Goal: Task Accomplishment & Management: Use online tool/utility

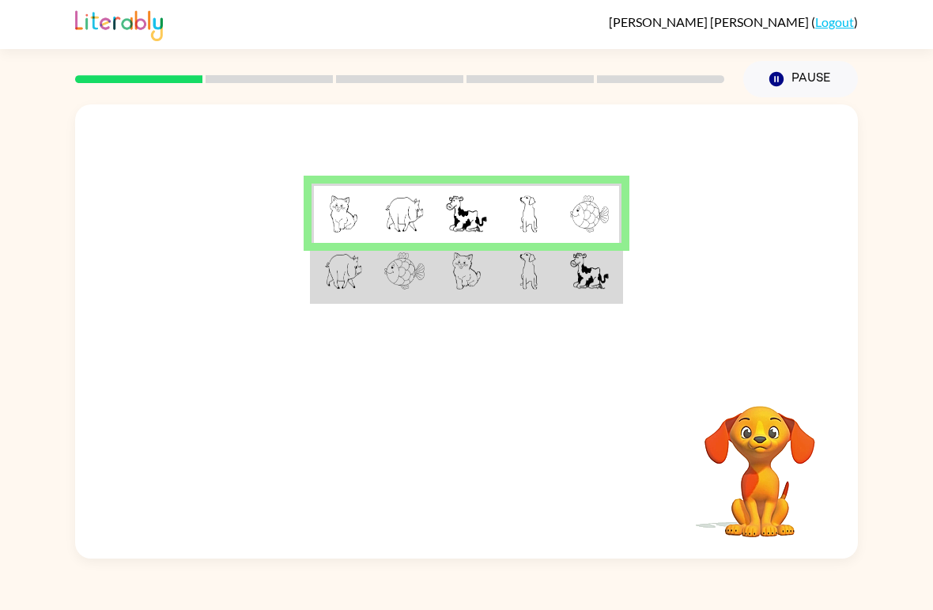
click at [342, 531] on div "Your browser must support playing .mp4 files to use Literably. Please try using…" at bounding box center [466, 469] width 783 height 178
click at [613, 272] on td at bounding box center [590, 272] width 62 height 59
click at [350, 273] on img at bounding box center [343, 270] width 39 height 37
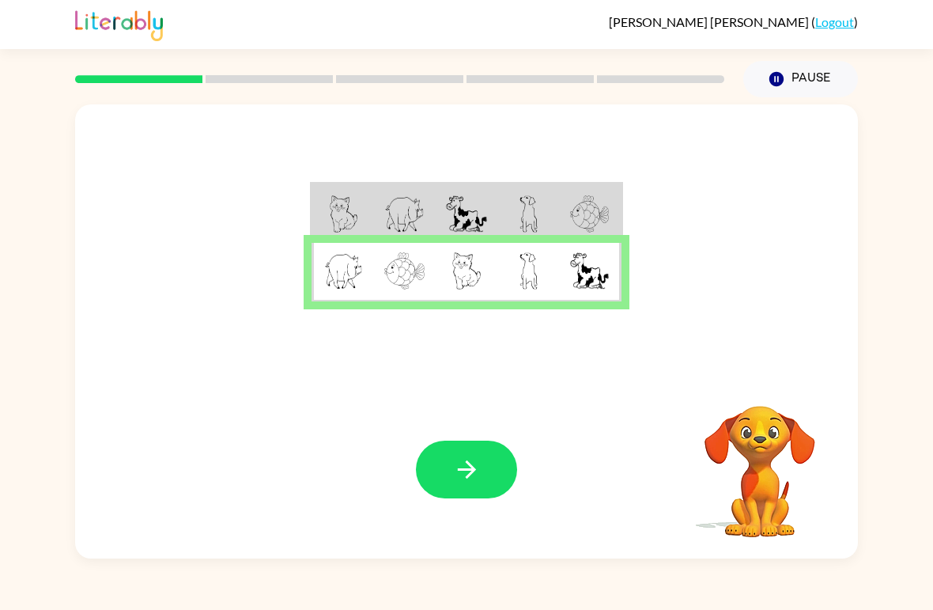
click at [486, 475] on button "button" at bounding box center [466, 470] width 101 height 58
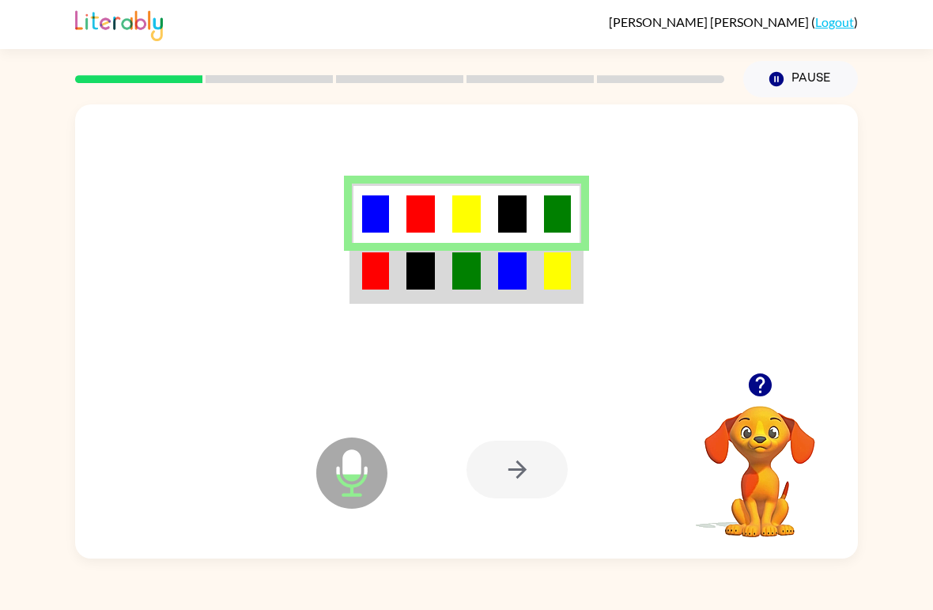
click at [366, 275] on img at bounding box center [375, 270] width 27 height 37
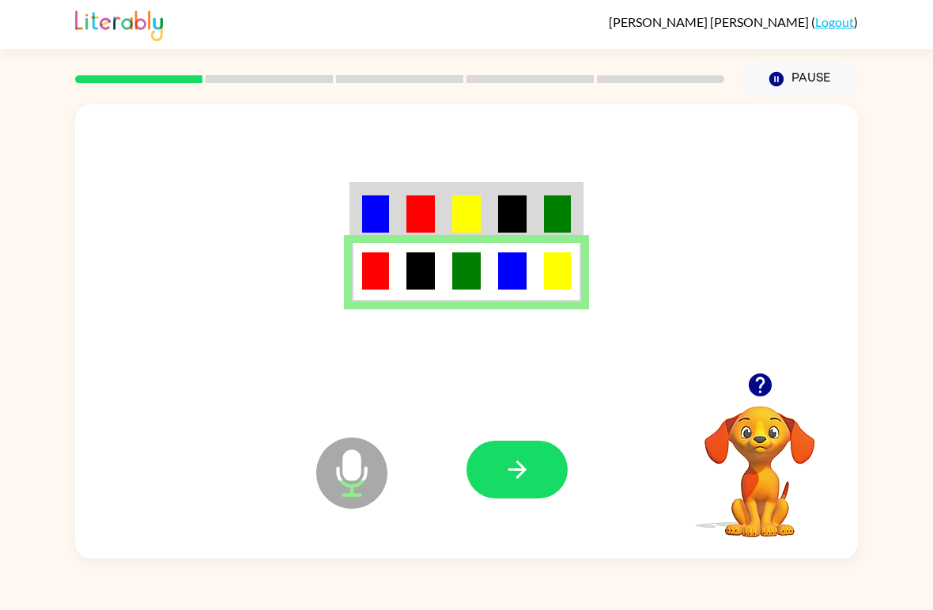
click at [539, 481] on button "button" at bounding box center [517, 470] width 101 height 58
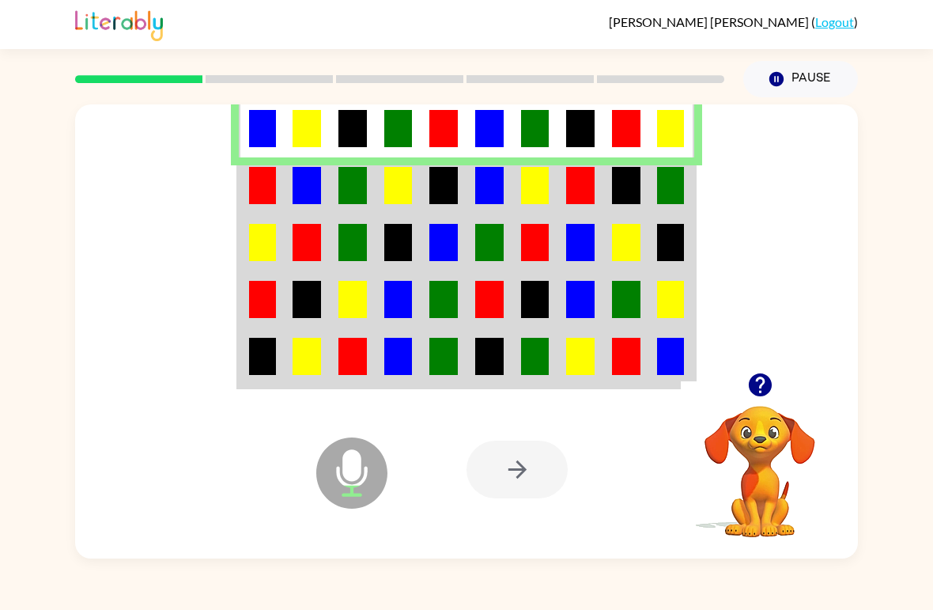
click at [280, 193] on td at bounding box center [262, 185] width 46 height 57
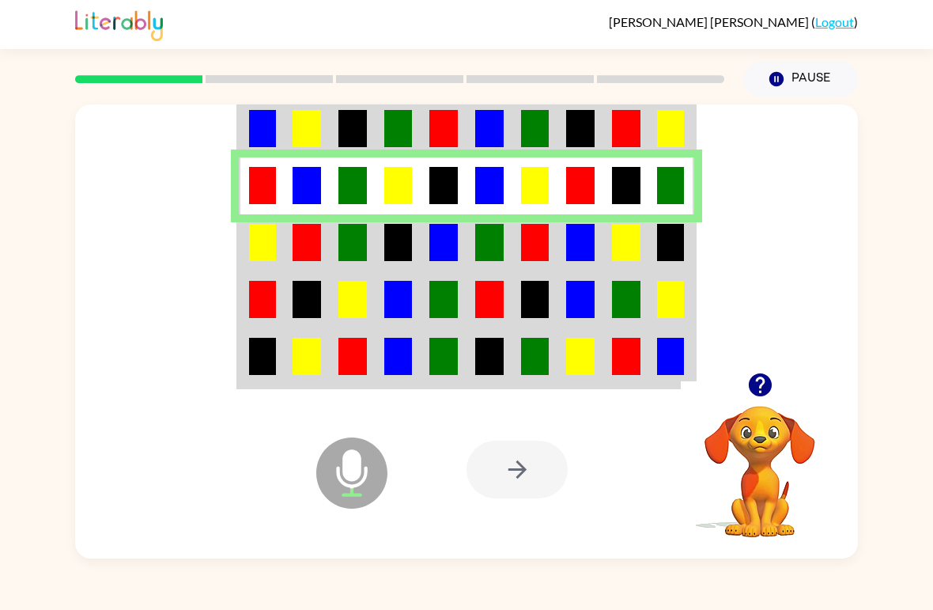
click at [256, 240] on img at bounding box center [262, 242] width 27 height 37
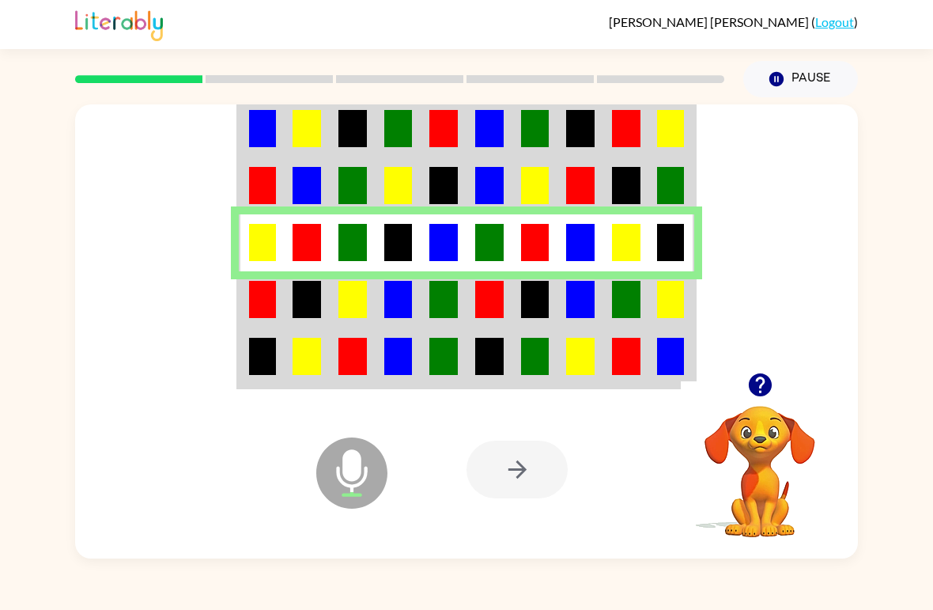
click at [334, 309] on td at bounding box center [353, 299] width 46 height 57
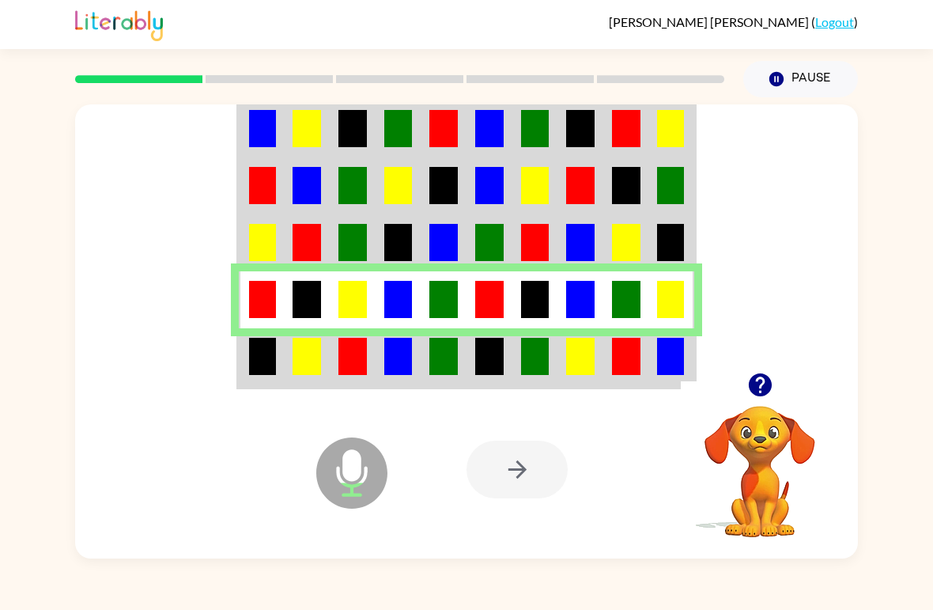
click at [262, 357] on img at bounding box center [262, 356] width 27 height 37
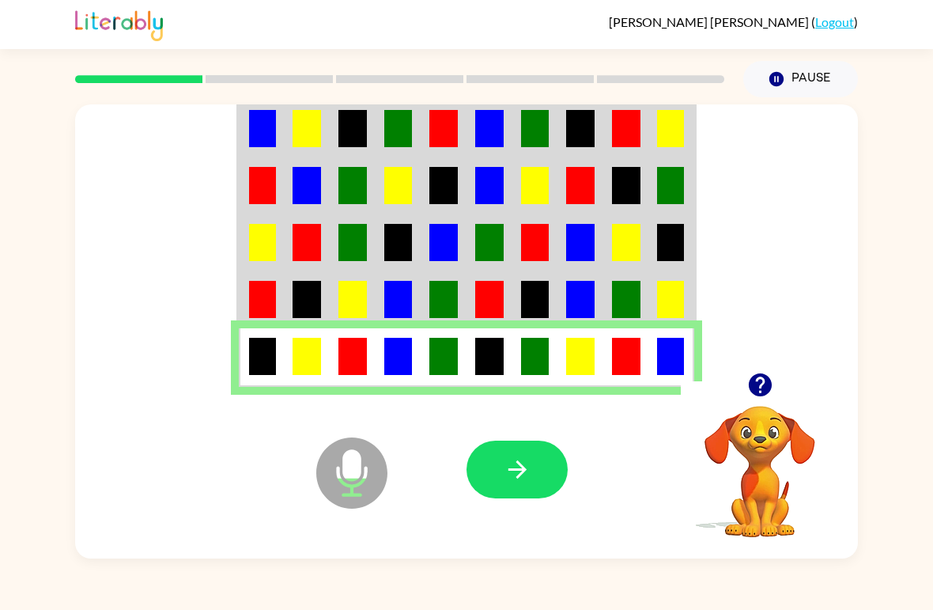
click at [521, 483] on icon "button" at bounding box center [518, 470] width 28 height 28
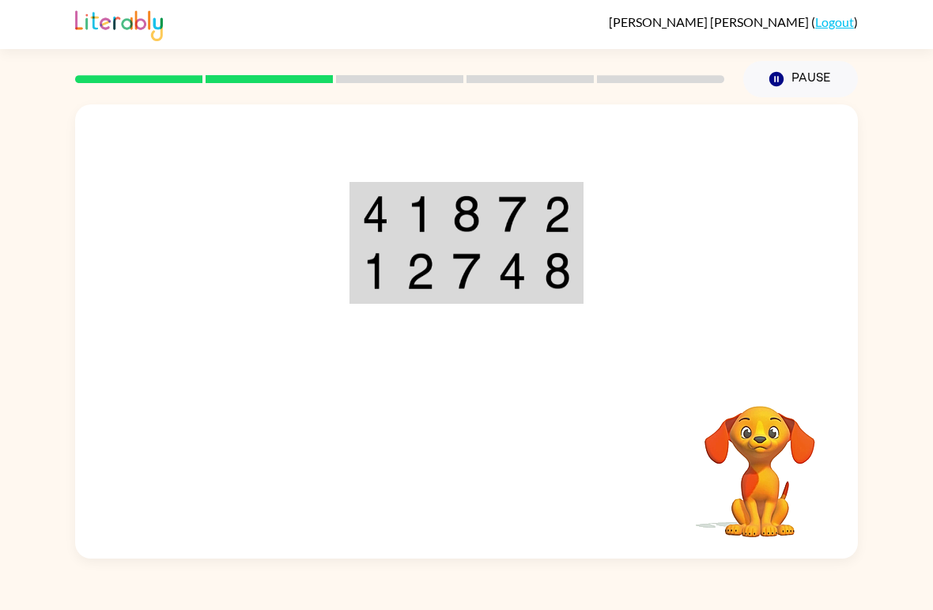
click at [378, 275] on img at bounding box center [375, 270] width 27 height 37
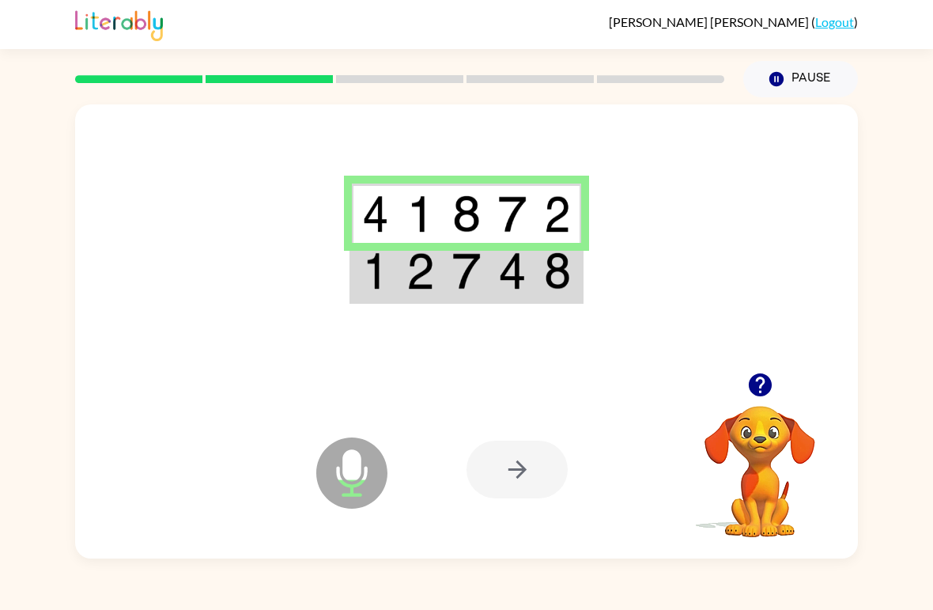
click at [379, 269] on img at bounding box center [375, 270] width 27 height 37
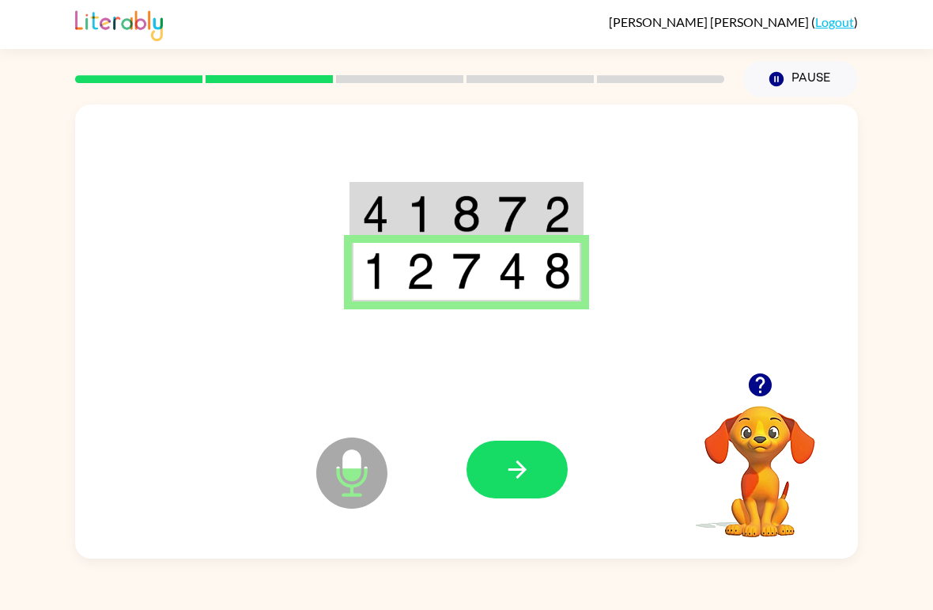
click at [528, 482] on icon "button" at bounding box center [518, 470] width 28 height 28
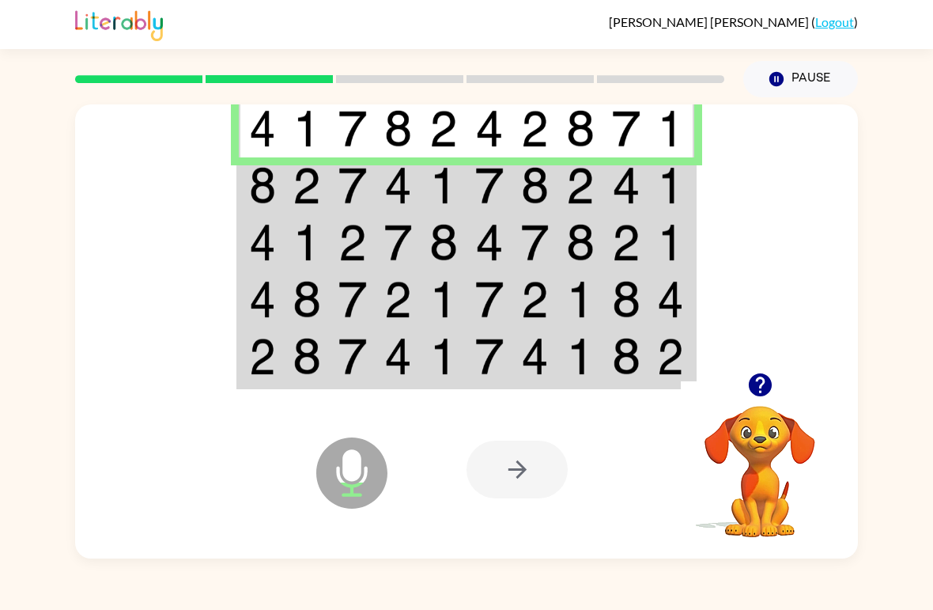
click at [250, 196] on img at bounding box center [262, 185] width 27 height 37
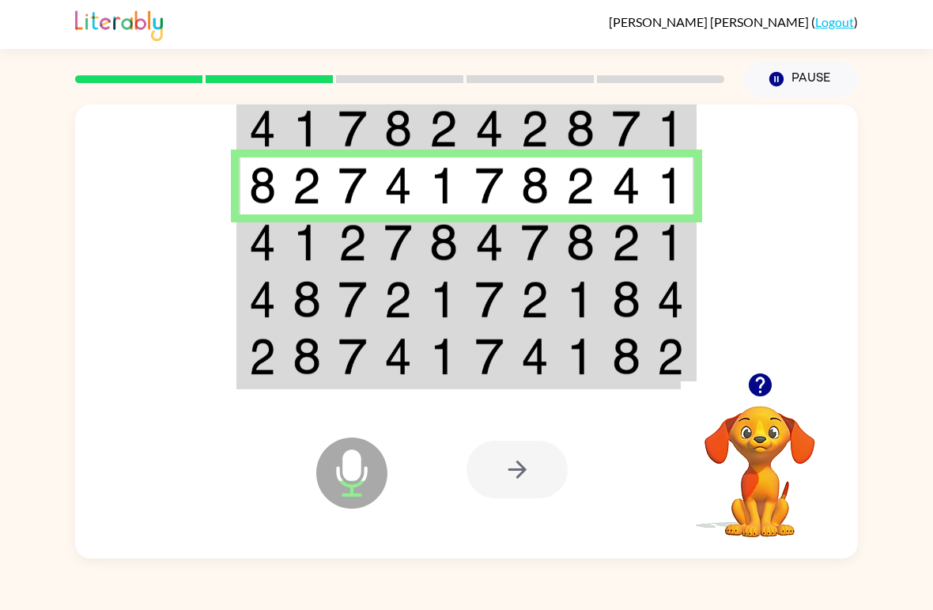
click at [264, 252] on img at bounding box center [262, 242] width 27 height 37
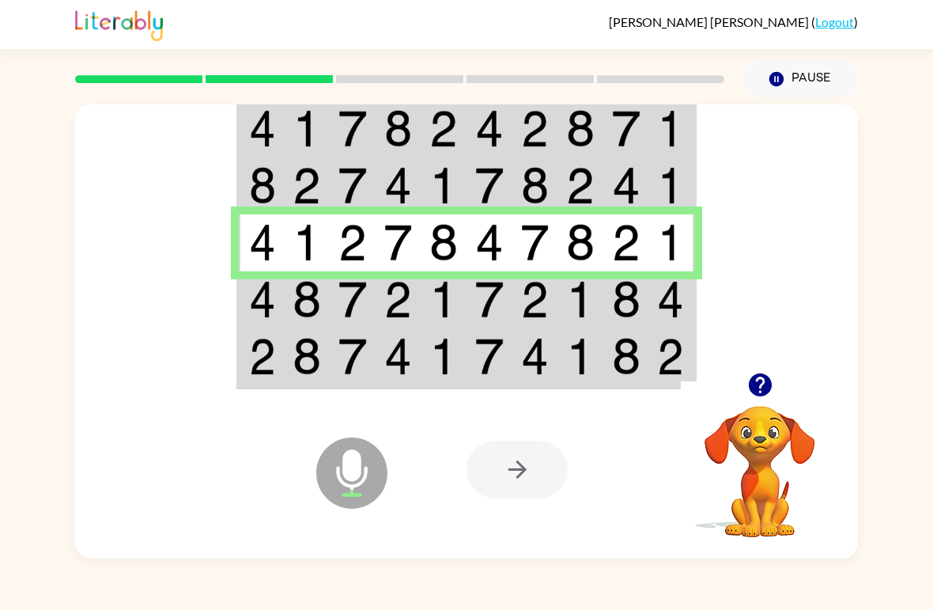
click at [264, 311] on img at bounding box center [262, 299] width 27 height 37
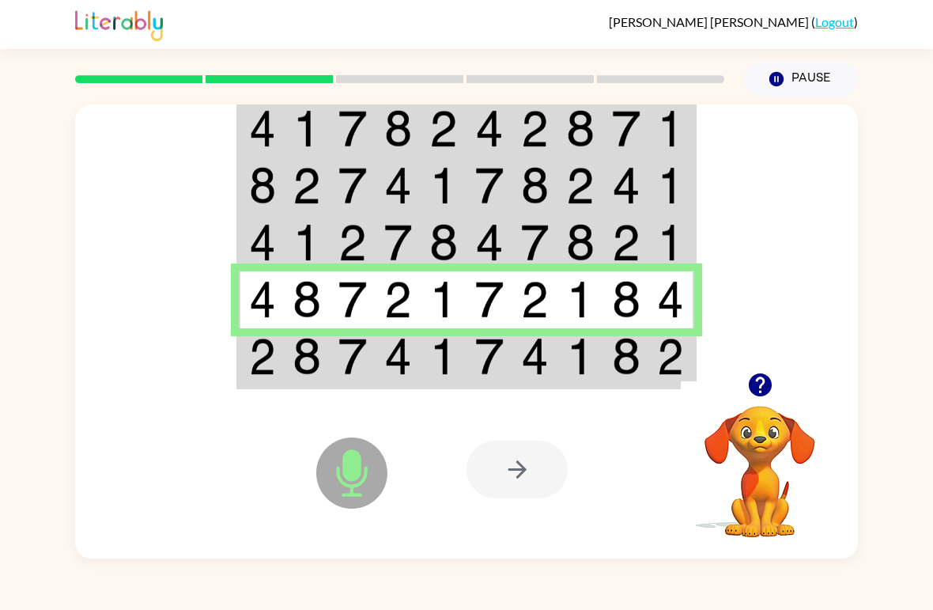
click at [260, 328] on td at bounding box center [262, 299] width 46 height 57
click at [246, 355] on td at bounding box center [262, 357] width 46 height 59
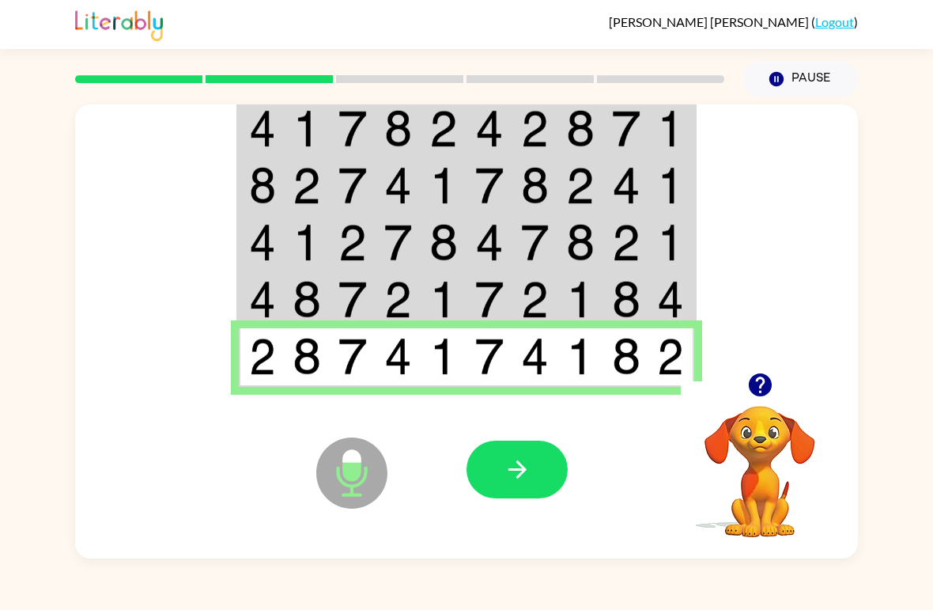
click at [537, 479] on button "button" at bounding box center [517, 470] width 101 height 58
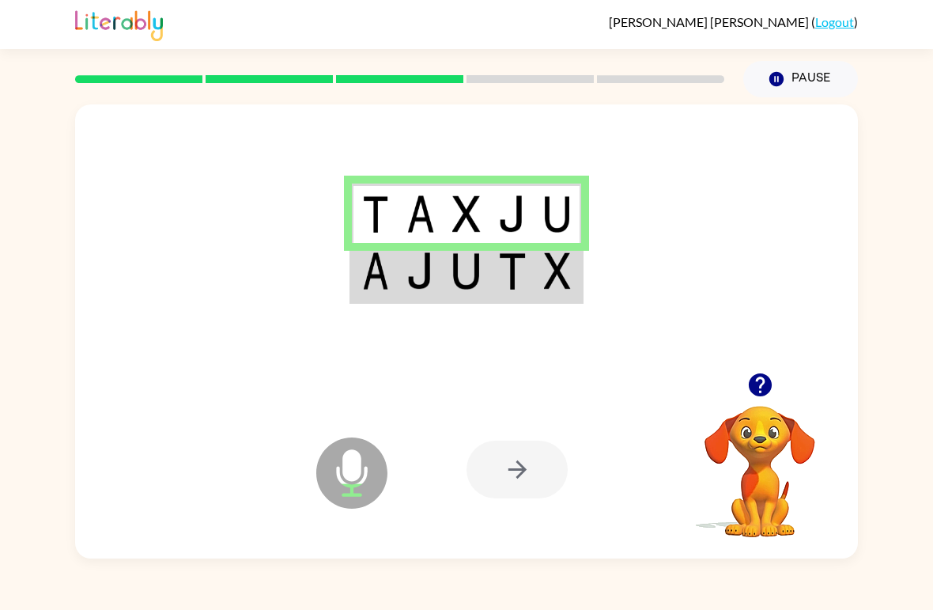
click at [407, 286] on img at bounding box center [421, 270] width 28 height 37
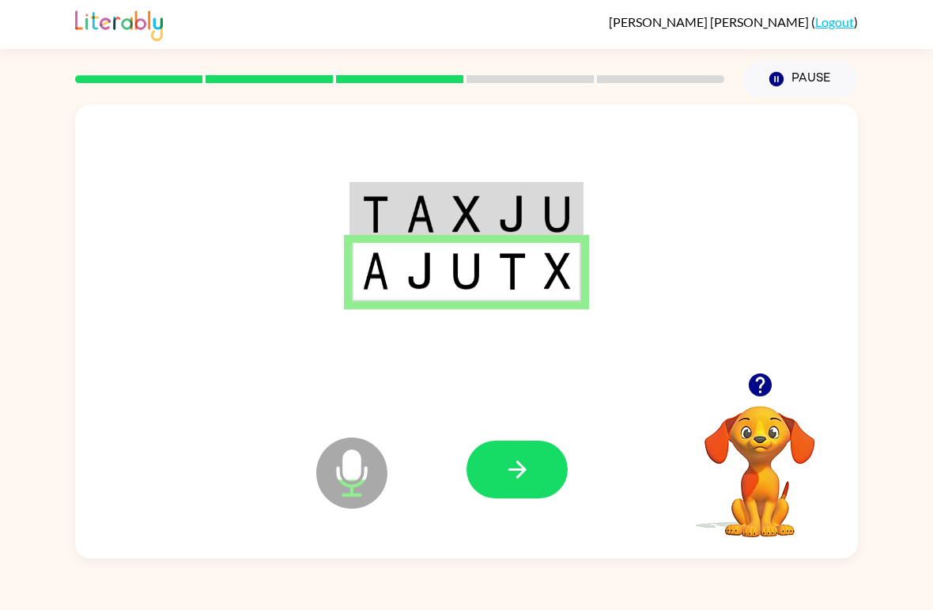
click at [547, 488] on button "button" at bounding box center [517, 470] width 101 height 58
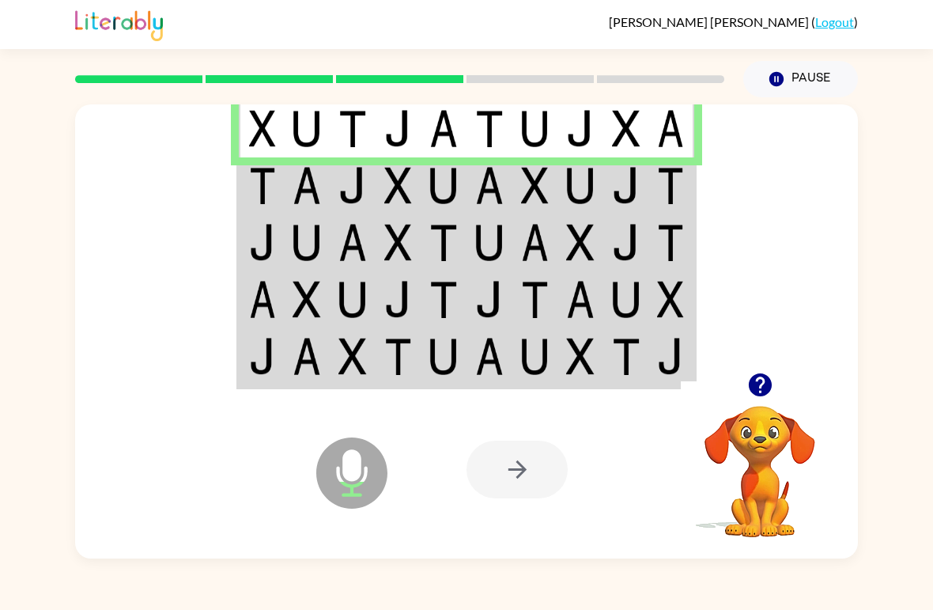
click at [255, 193] on img at bounding box center [262, 185] width 27 height 37
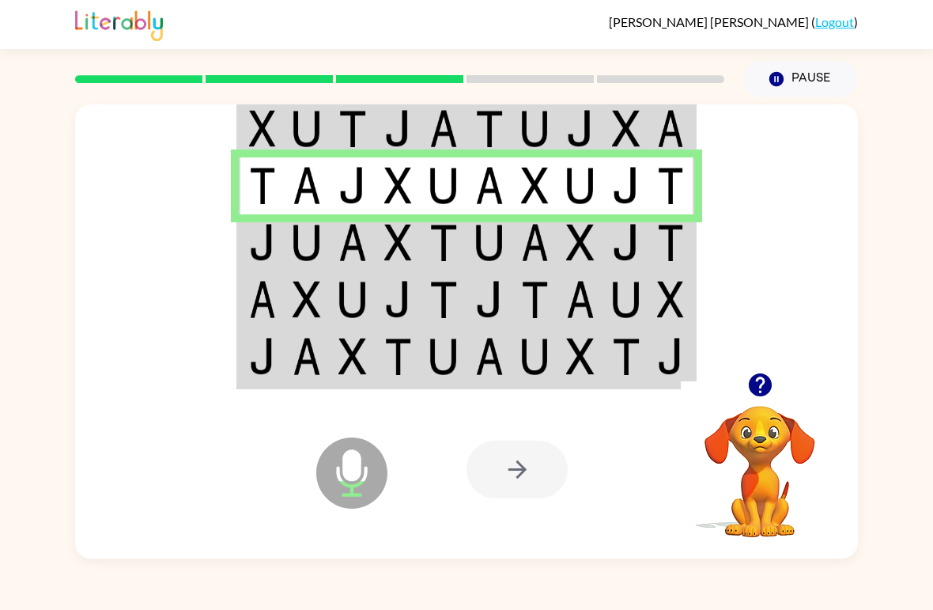
click at [250, 236] on img at bounding box center [262, 242] width 27 height 37
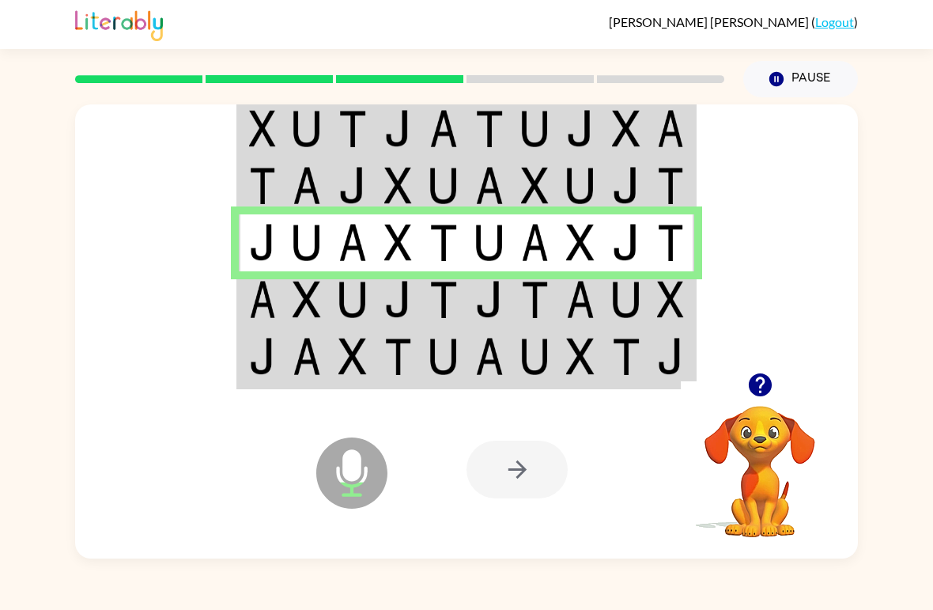
click at [264, 311] on img at bounding box center [262, 299] width 27 height 37
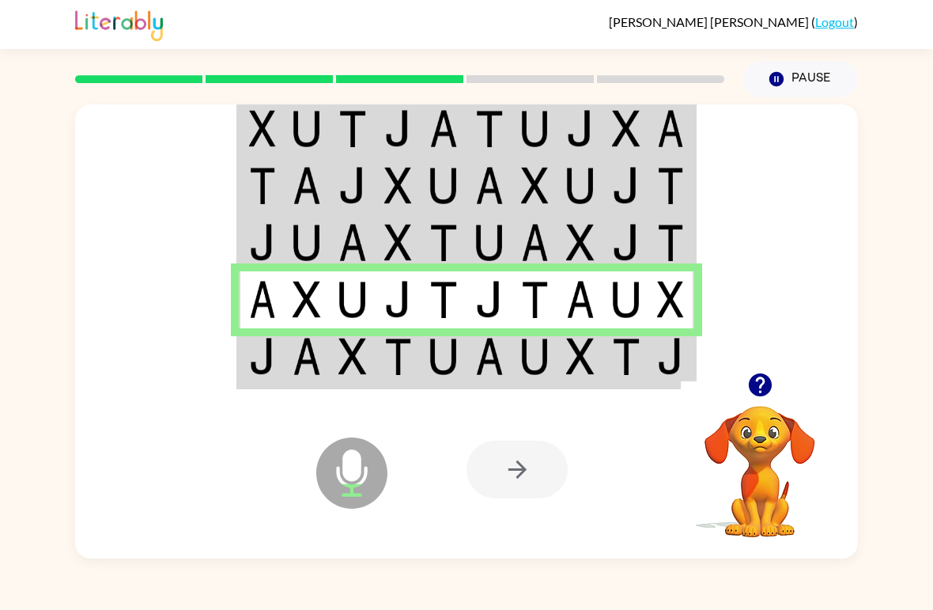
click at [257, 375] on img at bounding box center [262, 356] width 27 height 37
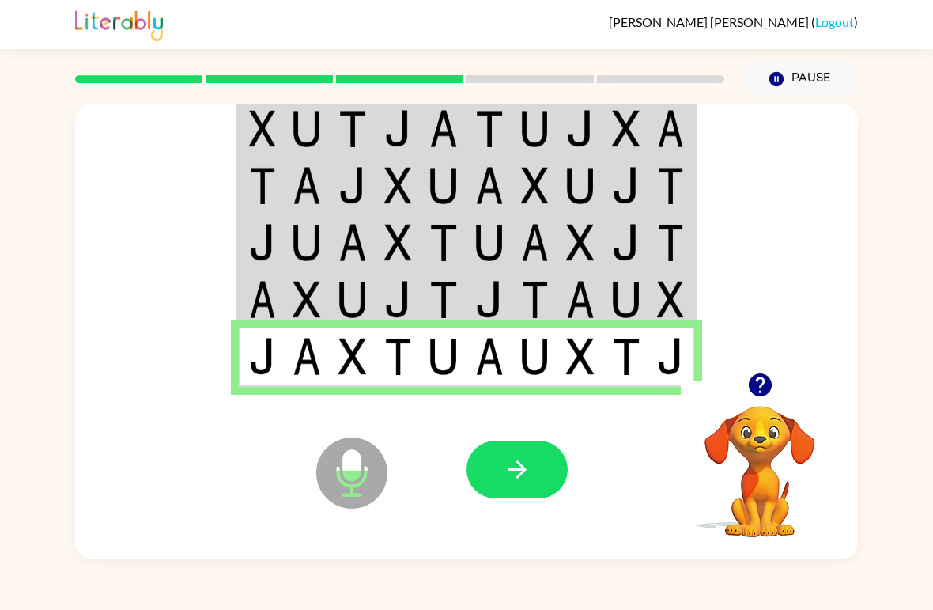
click at [520, 463] on icon "button" at bounding box center [518, 470] width 28 height 28
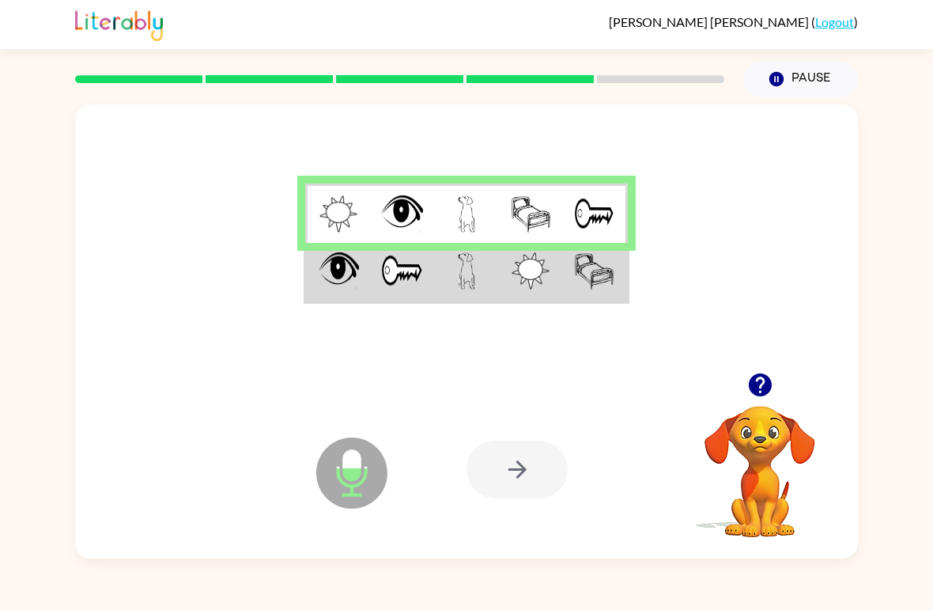
click at [332, 276] on img at bounding box center [339, 270] width 41 height 37
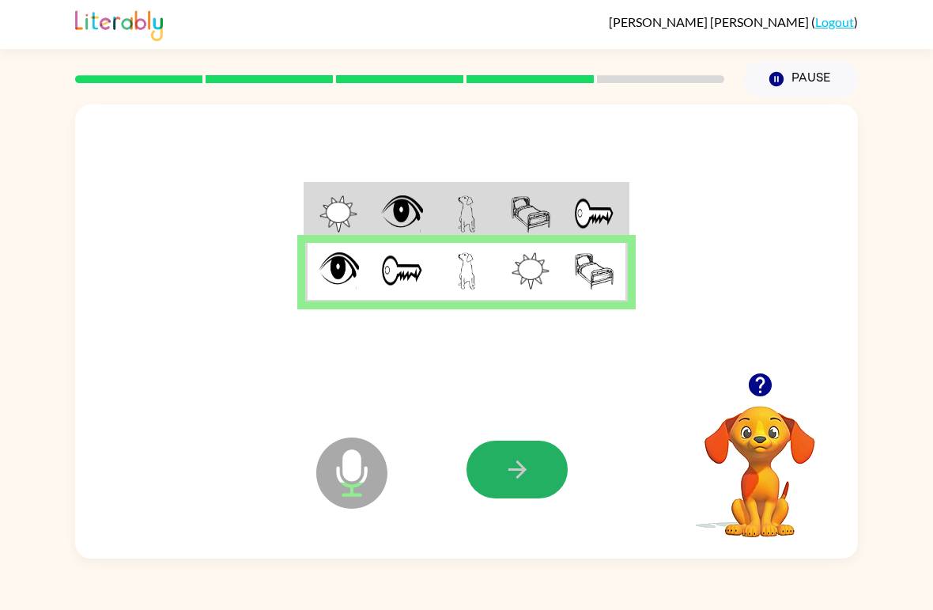
click at [535, 482] on button "button" at bounding box center [517, 470] width 101 height 58
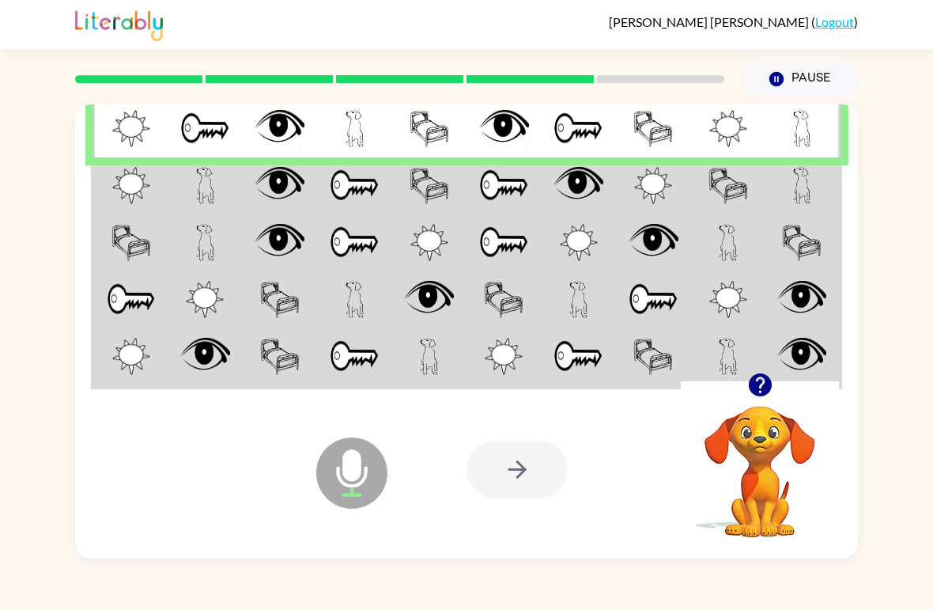
click at [124, 195] on img at bounding box center [131, 185] width 38 height 37
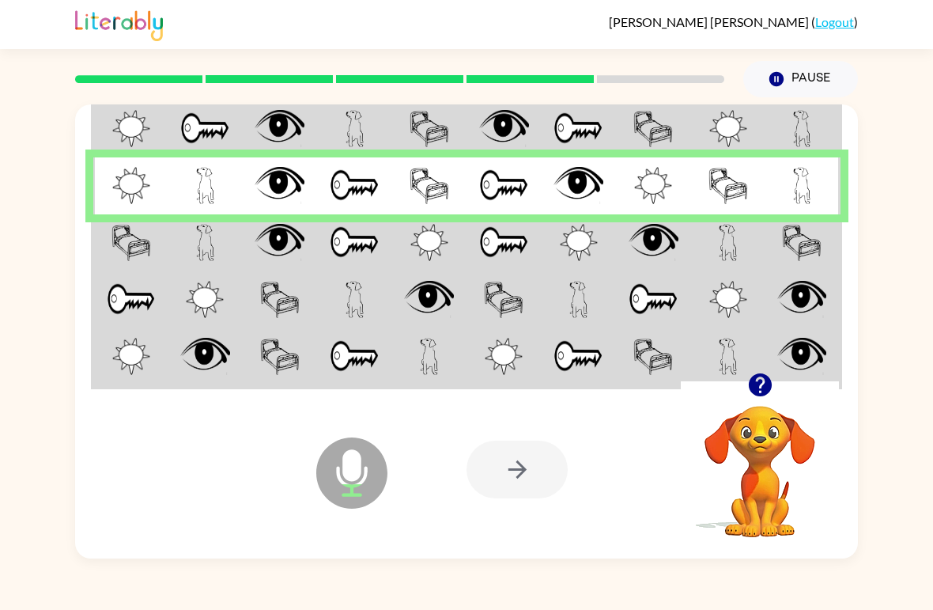
click at [138, 236] on img at bounding box center [132, 242] width 40 height 37
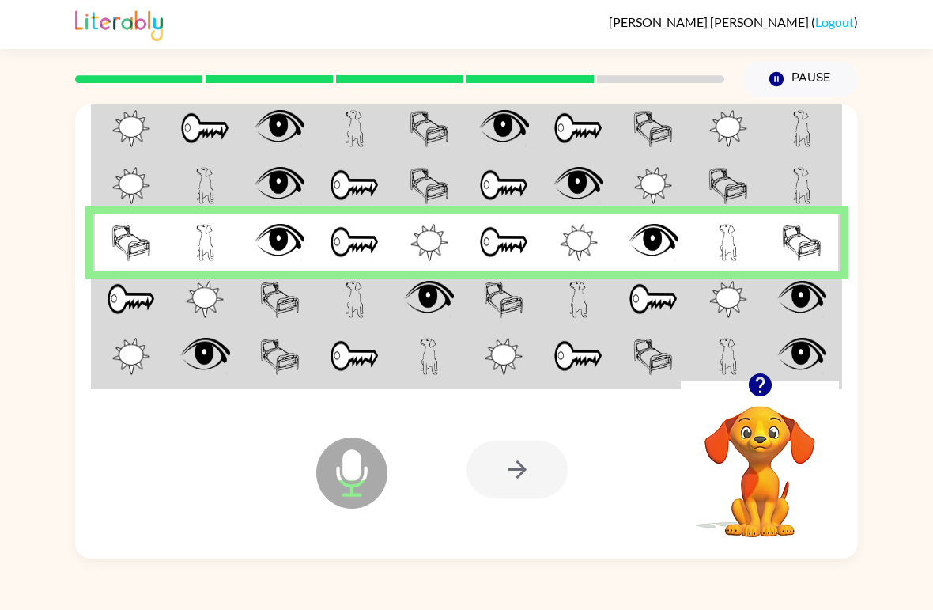
click at [123, 308] on img at bounding box center [131, 299] width 49 height 37
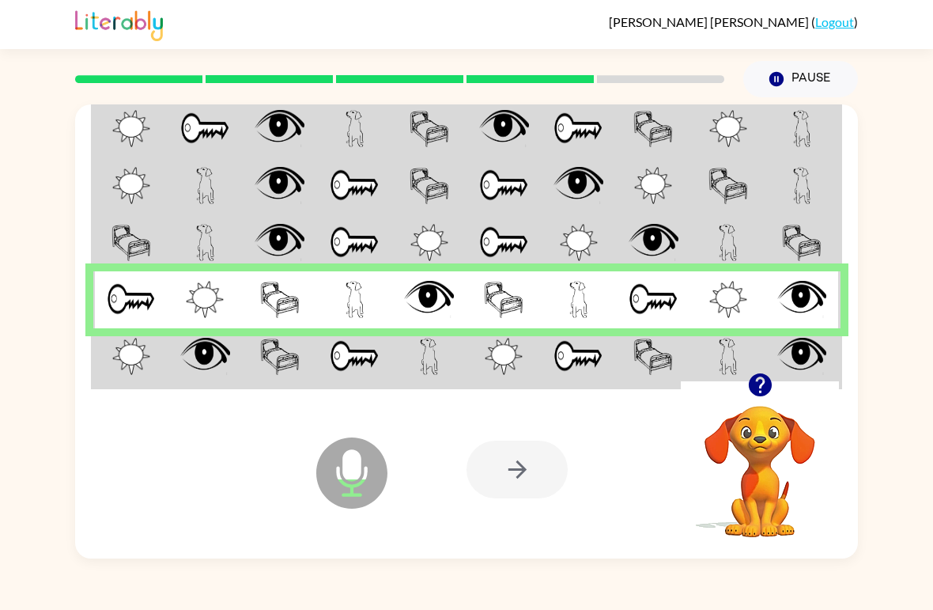
click at [111, 384] on td at bounding box center [130, 357] width 75 height 59
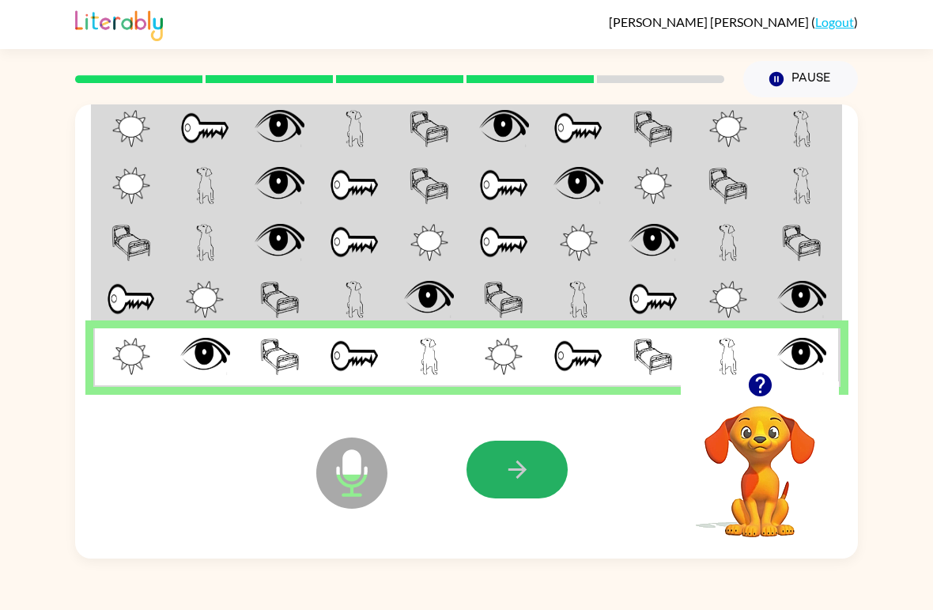
click at [552, 476] on button "button" at bounding box center [517, 470] width 101 height 58
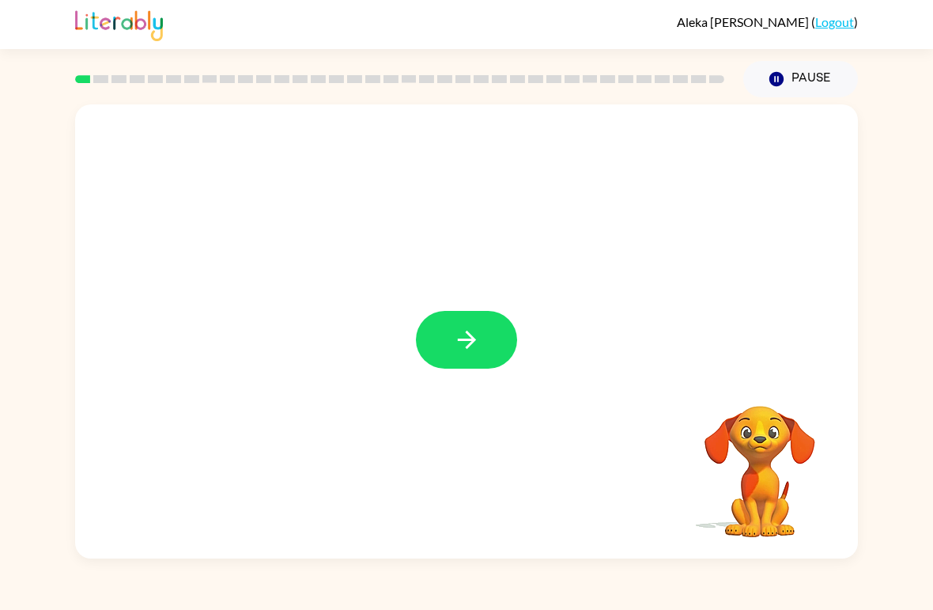
click at [449, 357] on button "button" at bounding box center [466, 340] width 101 height 58
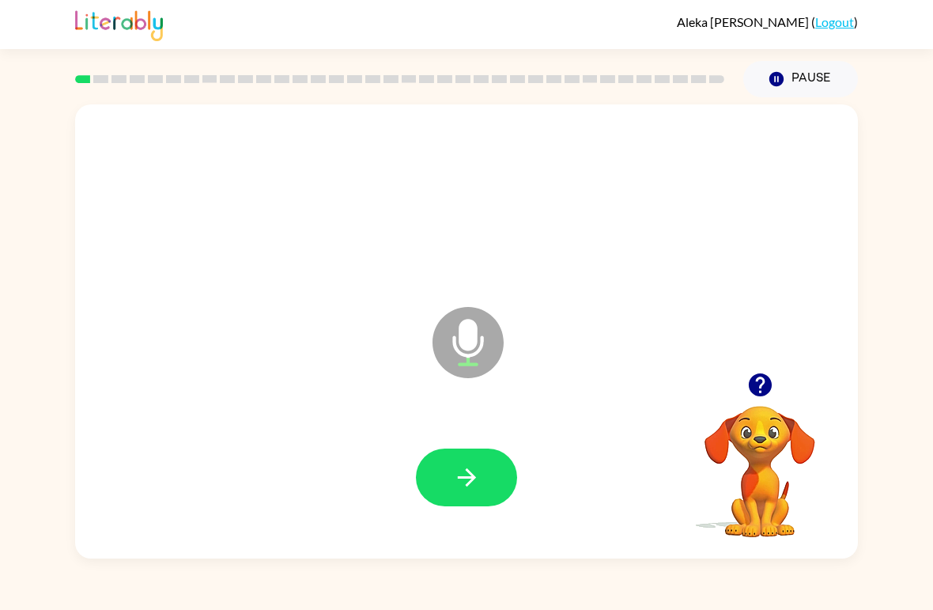
click at [504, 494] on button "button" at bounding box center [466, 477] width 101 height 58
click at [471, 462] on button "button" at bounding box center [466, 477] width 101 height 58
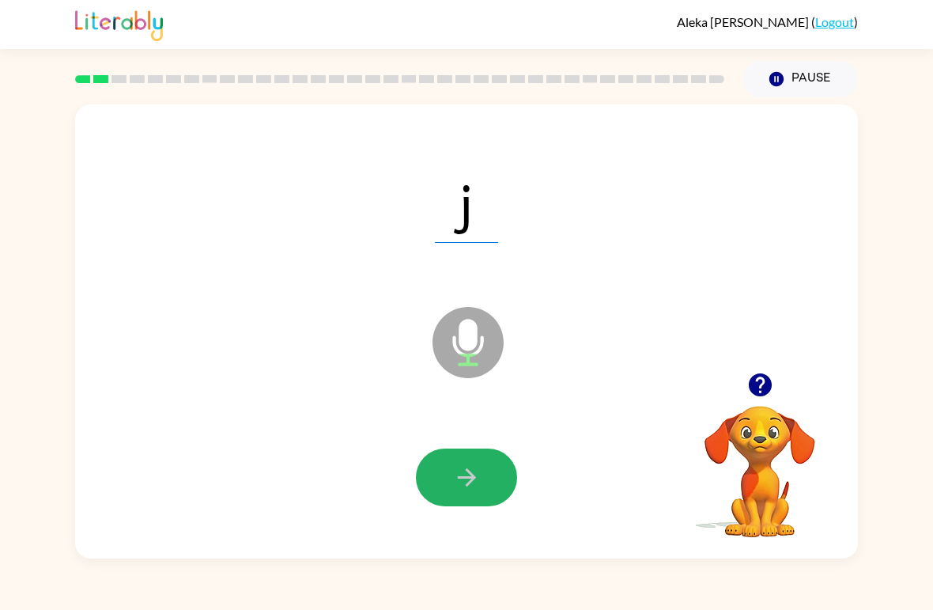
click at [473, 486] on icon "button" at bounding box center [467, 477] width 28 height 28
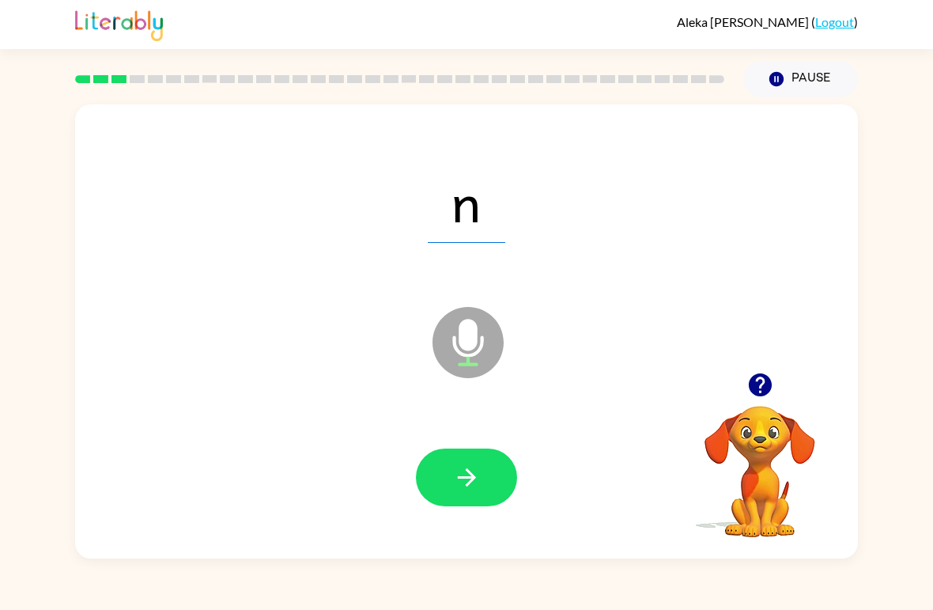
click at [441, 479] on button "button" at bounding box center [466, 477] width 101 height 58
click at [455, 482] on icon "button" at bounding box center [467, 477] width 28 height 28
click at [457, 478] on icon "button" at bounding box center [467, 477] width 28 height 28
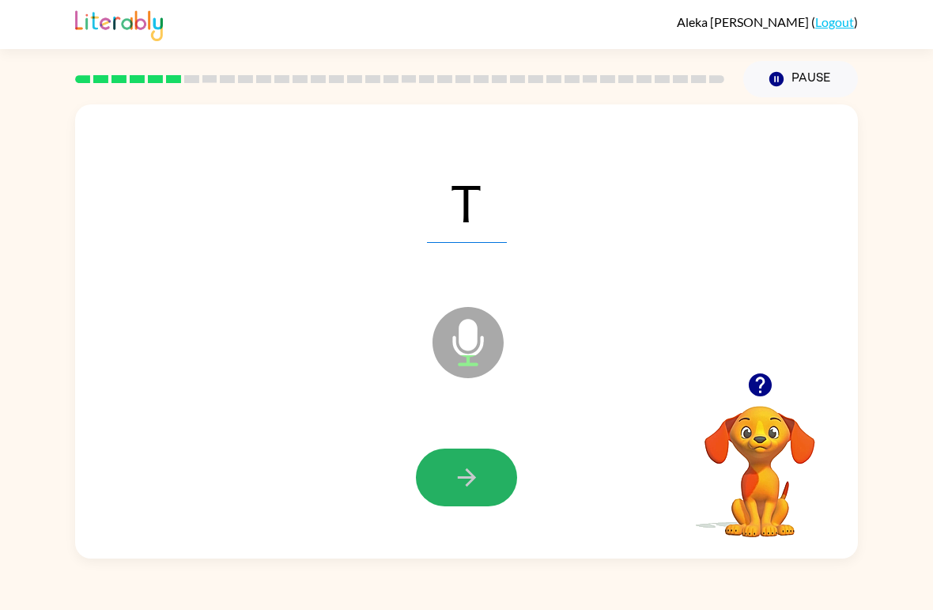
click at [454, 494] on button "button" at bounding box center [466, 477] width 101 height 58
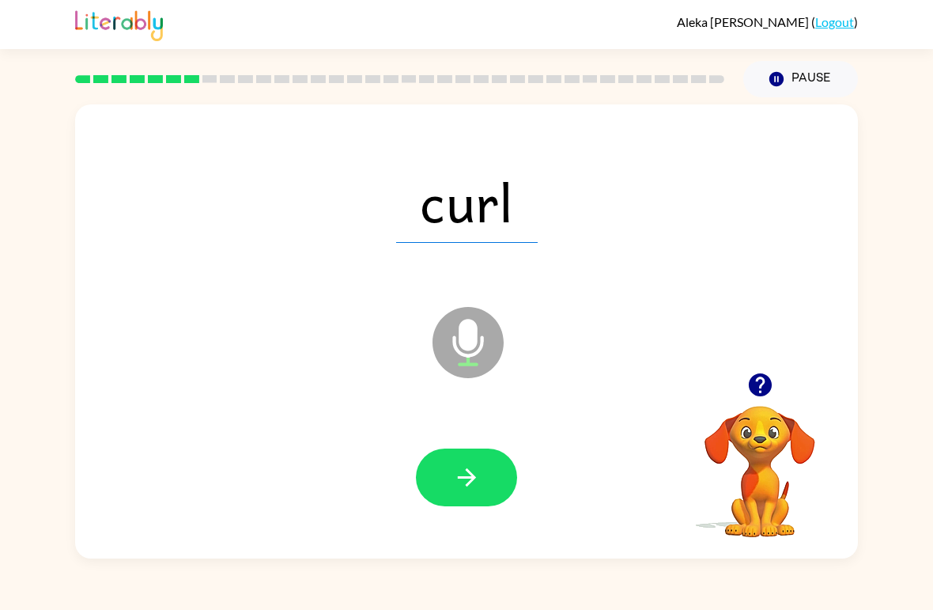
click at [444, 486] on button "button" at bounding box center [466, 477] width 101 height 58
click at [448, 476] on button "button" at bounding box center [466, 477] width 101 height 58
click at [436, 483] on button "button" at bounding box center [466, 477] width 101 height 58
click at [455, 493] on button "button" at bounding box center [466, 477] width 101 height 58
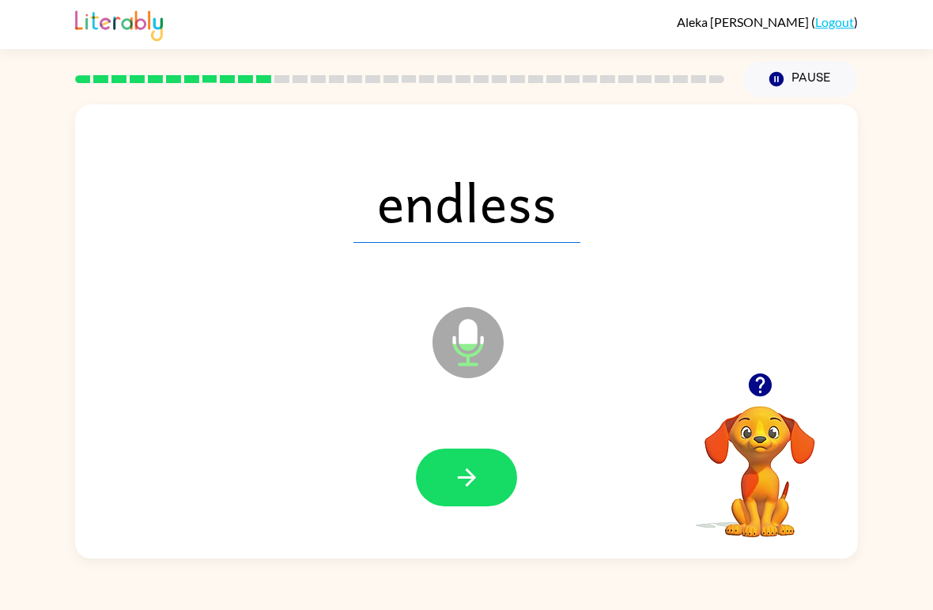
click at [424, 504] on div at bounding box center [466, 477] width 101 height 58
click at [449, 505] on button "button" at bounding box center [466, 477] width 101 height 58
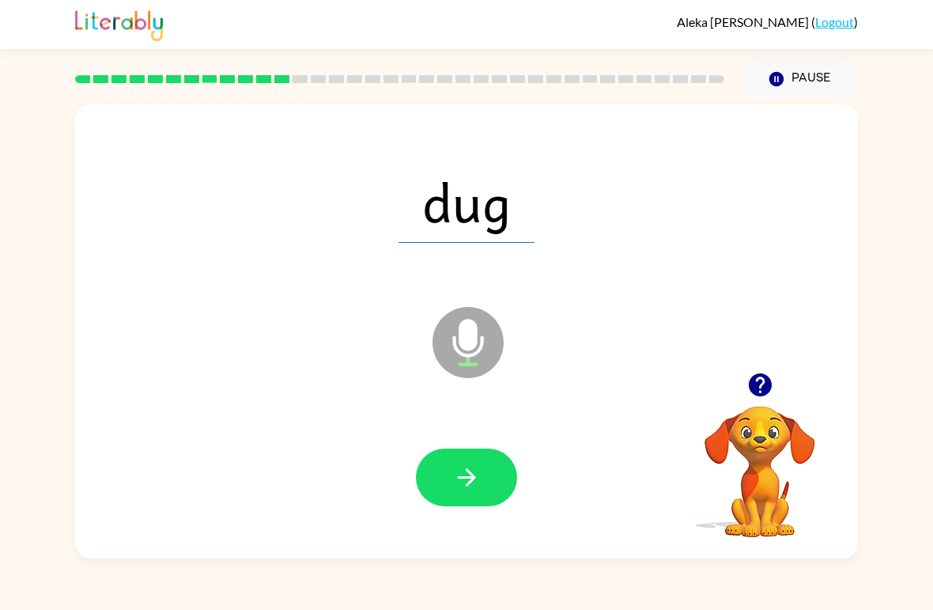
click at [442, 479] on button "button" at bounding box center [466, 477] width 101 height 58
click at [457, 477] on icon "button" at bounding box center [467, 477] width 28 height 28
click at [439, 505] on button "button" at bounding box center [466, 477] width 101 height 58
click at [463, 505] on button "button" at bounding box center [466, 477] width 101 height 58
click at [509, 460] on button "button" at bounding box center [466, 477] width 101 height 58
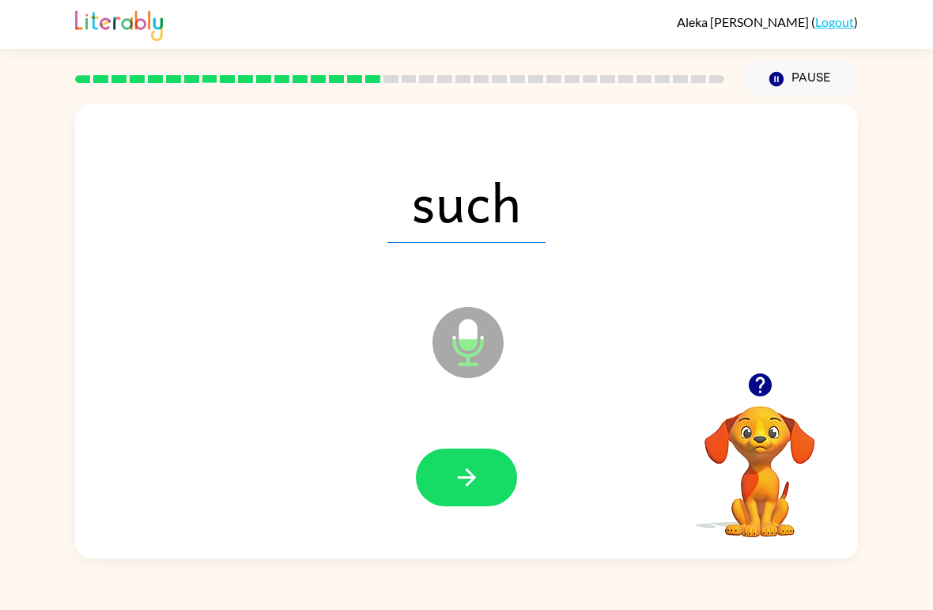
click at [486, 456] on button "button" at bounding box center [466, 477] width 101 height 58
click at [463, 489] on icon "button" at bounding box center [467, 477] width 28 height 28
click at [443, 477] on button "button" at bounding box center [466, 477] width 101 height 58
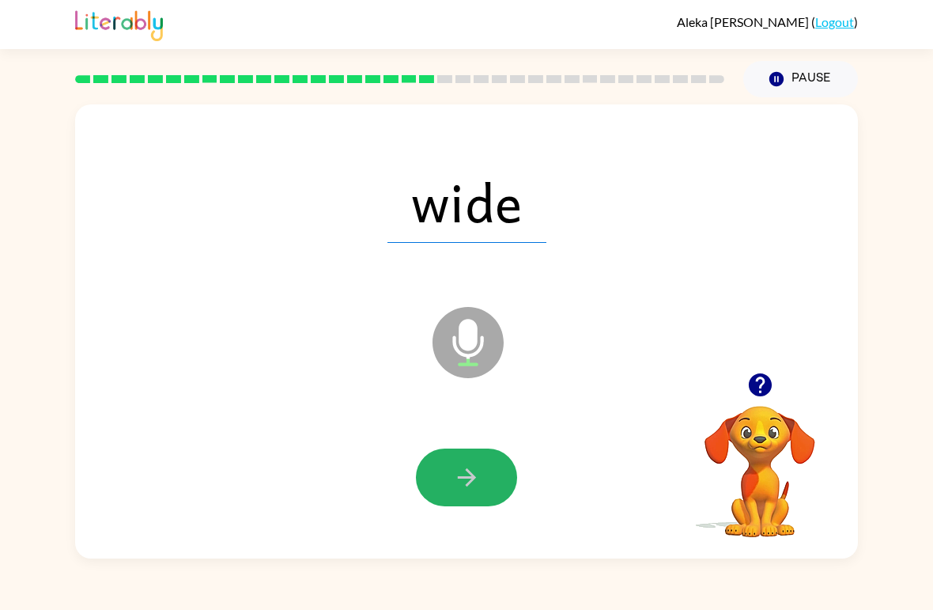
click at [456, 490] on icon "button" at bounding box center [467, 477] width 28 height 28
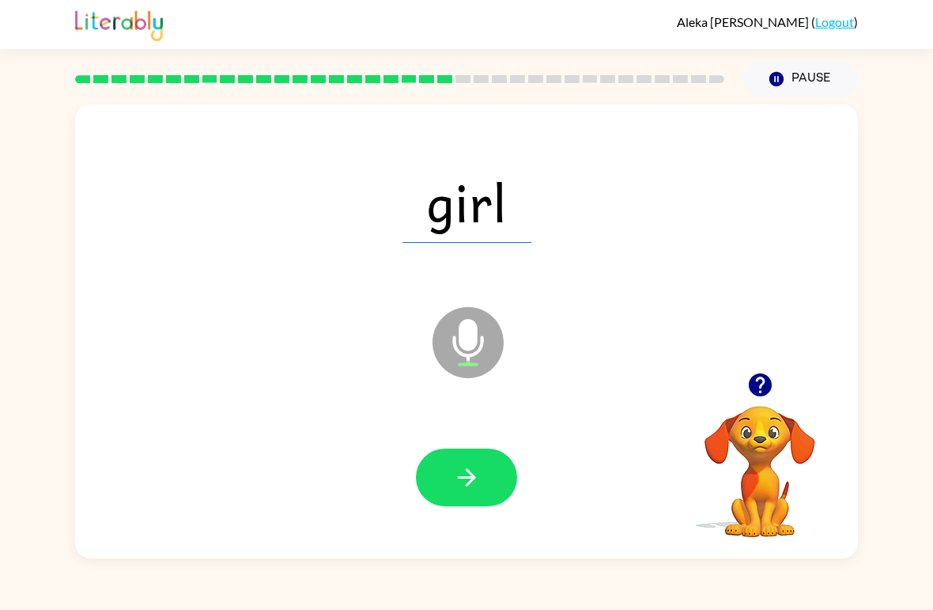
click at [429, 503] on button "button" at bounding box center [466, 477] width 101 height 58
click at [436, 505] on button "button" at bounding box center [466, 477] width 101 height 58
click at [456, 506] on button "button" at bounding box center [466, 477] width 101 height 58
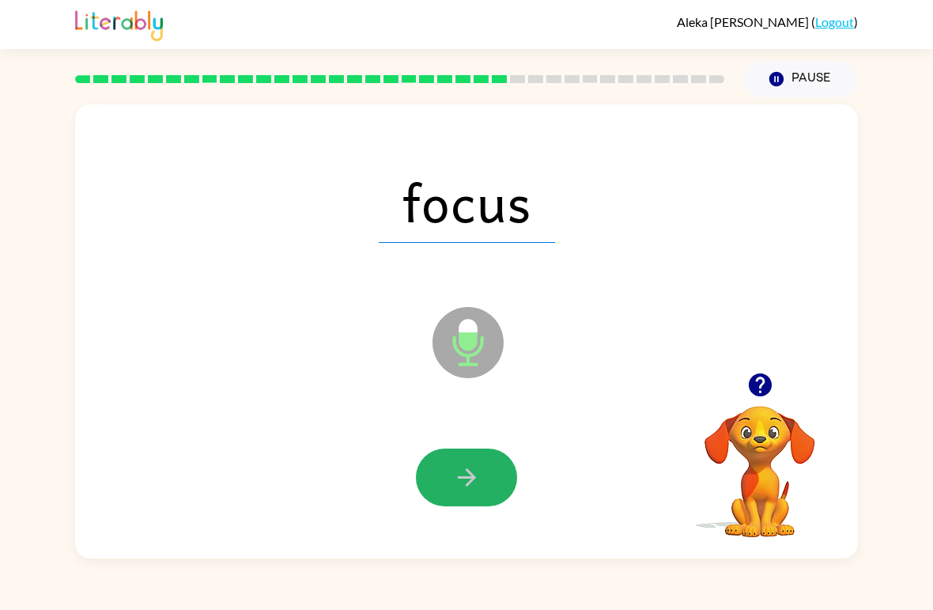
click at [461, 505] on button "button" at bounding box center [466, 477] width 101 height 58
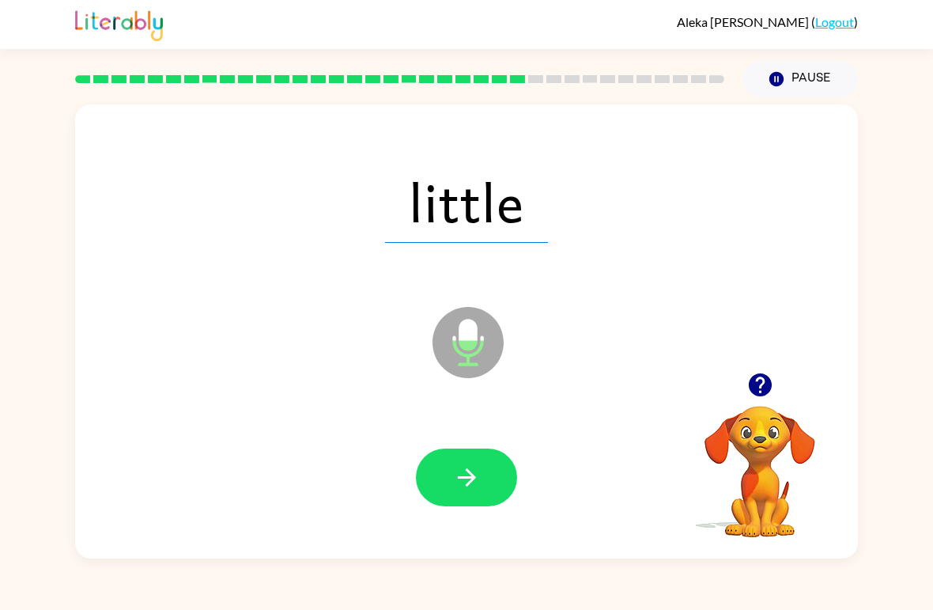
click at [447, 471] on button "button" at bounding box center [466, 477] width 101 height 58
click at [464, 459] on button "button" at bounding box center [466, 477] width 101 height 58
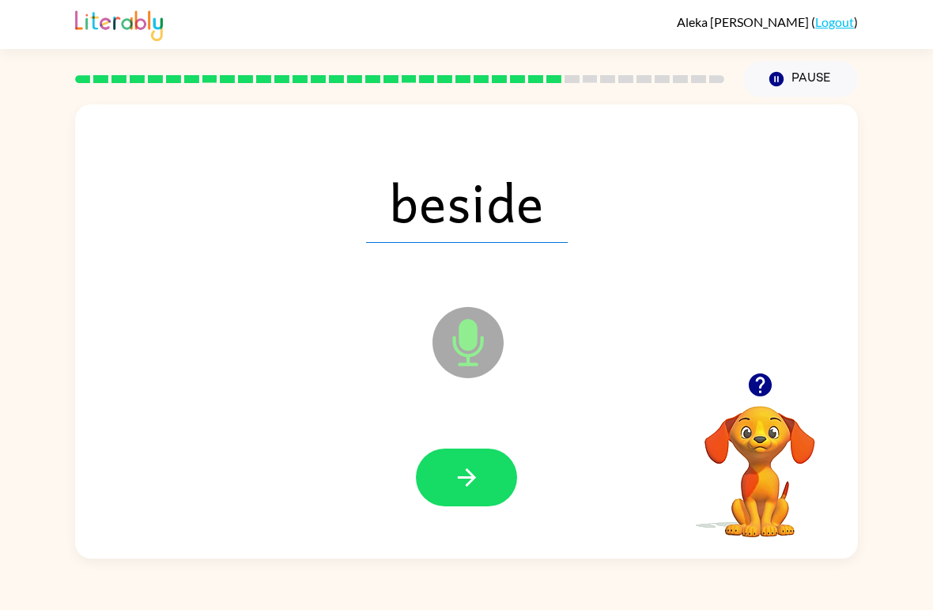
click at [471, 482] on icon "button" at bounding box center [466, 477] width 18 height 18
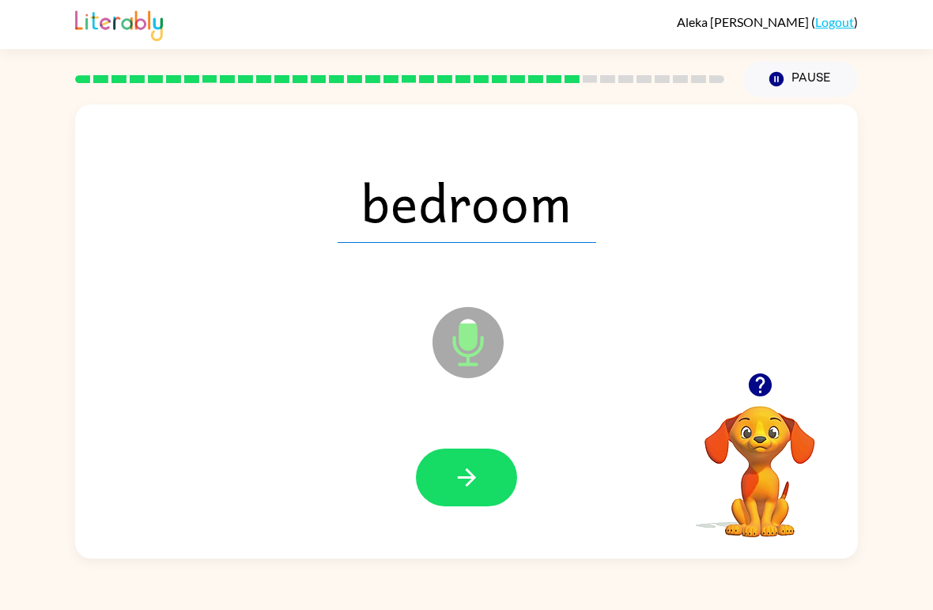
click at [491, 471] on button "button" at bounding box center [466, 477] width 101 height 58
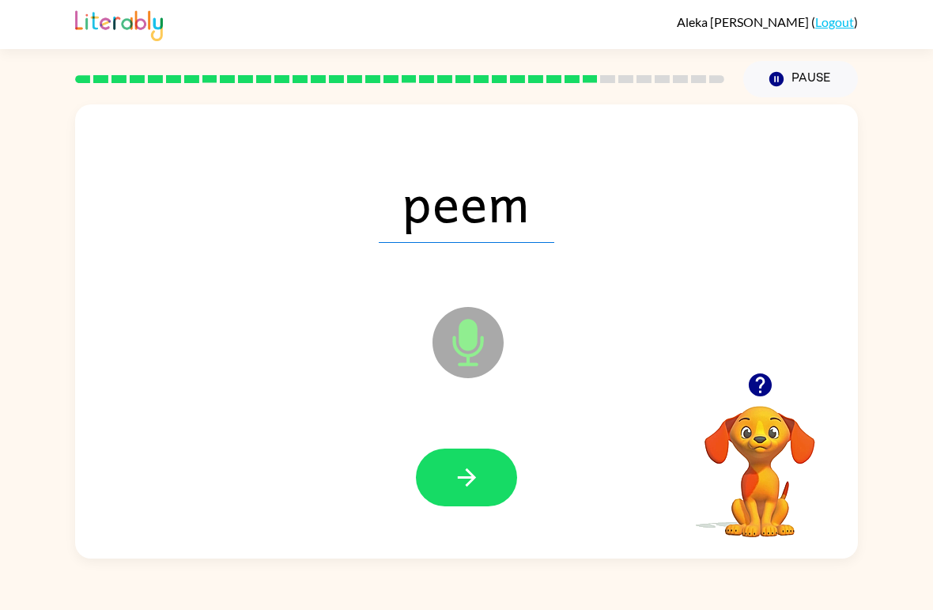
click at [479, 470] on icon "button" at bounding box center [467, 477] width 28 height 28
click at [469, 498] on button "button" at bounding box center [466, 477] width 101 height 58
click at [453, 487] on icon "button" at bounding box center [467, 477] width 28 height 28
click at [471, 455] on button "button" at bounding box center [466, 477] width 101 height 58
click at [480, 466] on icon "button" at bounding box center [467, 477] width 28 height 28
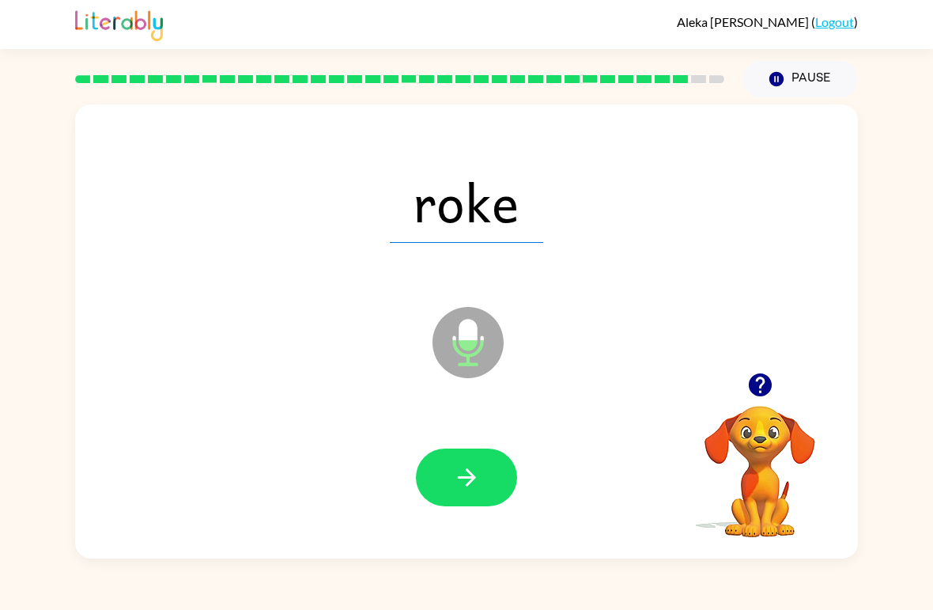
click at [467, 482] on icon "button" at bounding box center [467, 477] width 28 height 28
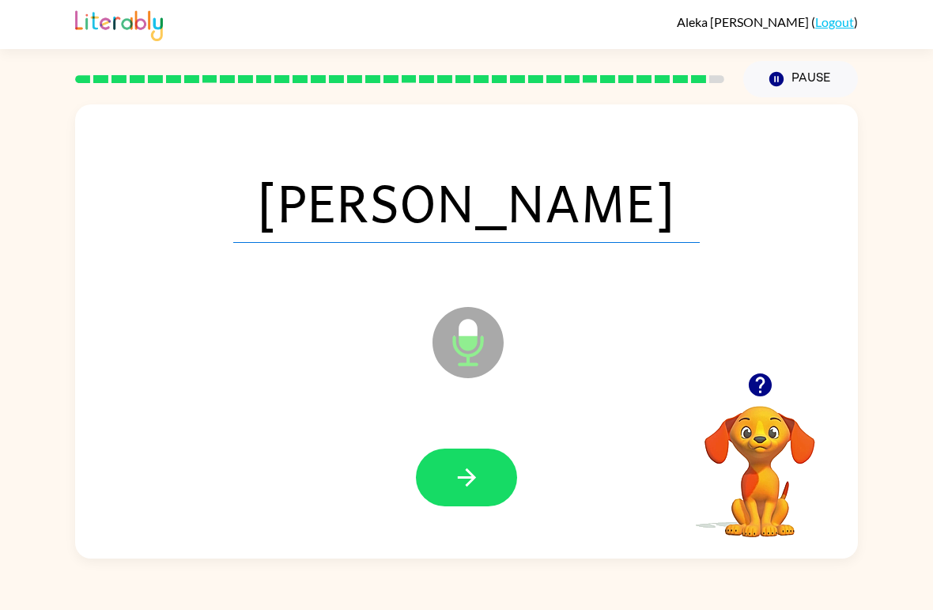
click at [467, 481] on icon "button" at bounding box center [467, 477] width 28 height 28
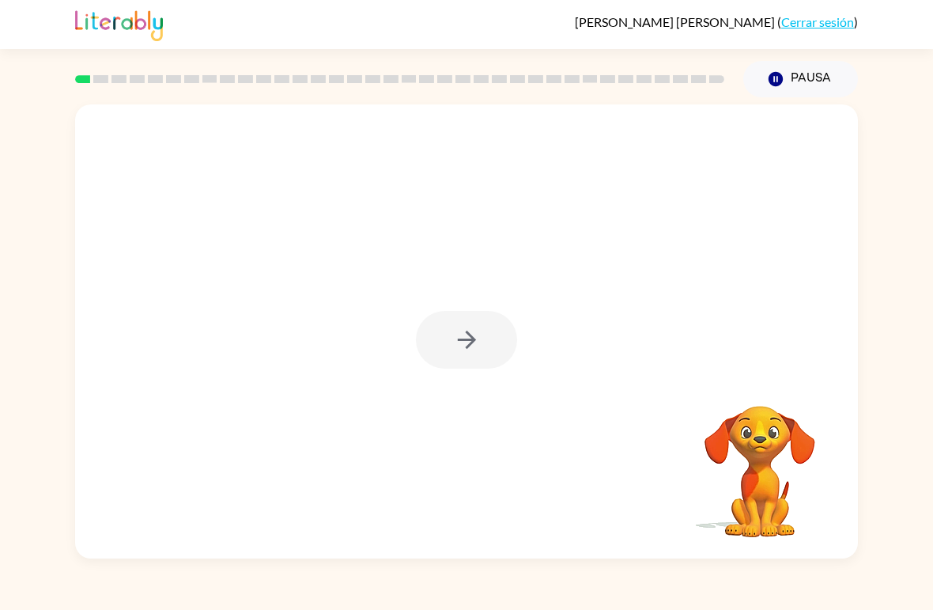
click at [471, 349] on div at bounding box center [466, 340] width 101 height 58
click at [478, 333] on icon "button" at bounding box center [467, 340] width 28 height 28
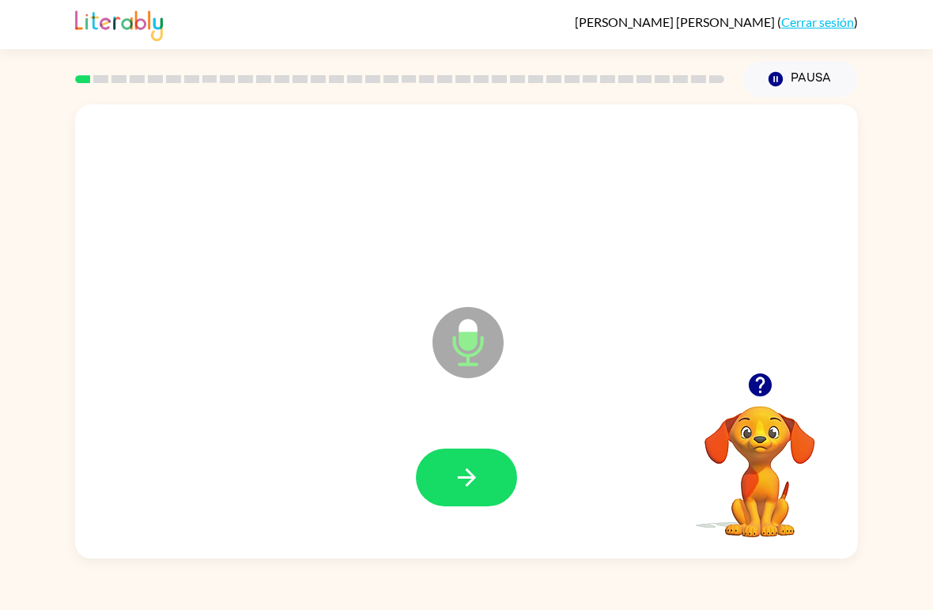
click at [469, 467] on icon "button" at bounding box center [467, 477] width 28 height 28
click at [461, 476] on icon "button" at bounding box center [467, 477] width 28 height 28
click at [449, 467] on button "button" at bounding box center [466, 477] width 101 height 58
click at [480, 464] on icon "button" at bounding box center [467, 477] width 28 height 28
click at [490, 460] on button "button" at bounding box center [466, 477] width 101 height 58
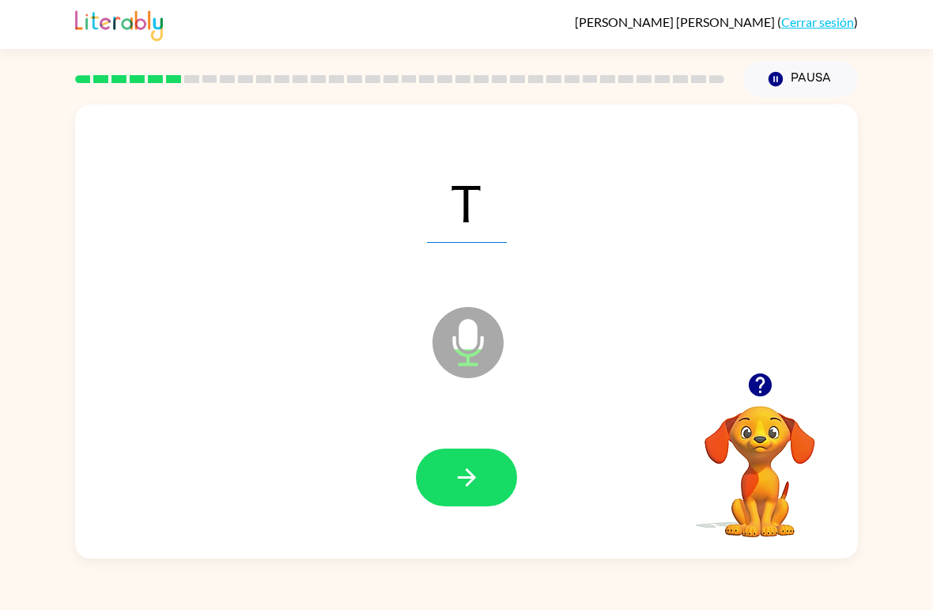
click at [473, 482] on icon "button" at bounding box center [467, 477] width 28 height 28
click at [471, 476] on icon "button" at bounding box center [467, 477] width 28 height 28
click at [457, 490] on icon "button" at bounding box center [467, 477] width 28 height 28
click at [451, 460] on button "button" at bounding box center [466, 477] width 101 height 58
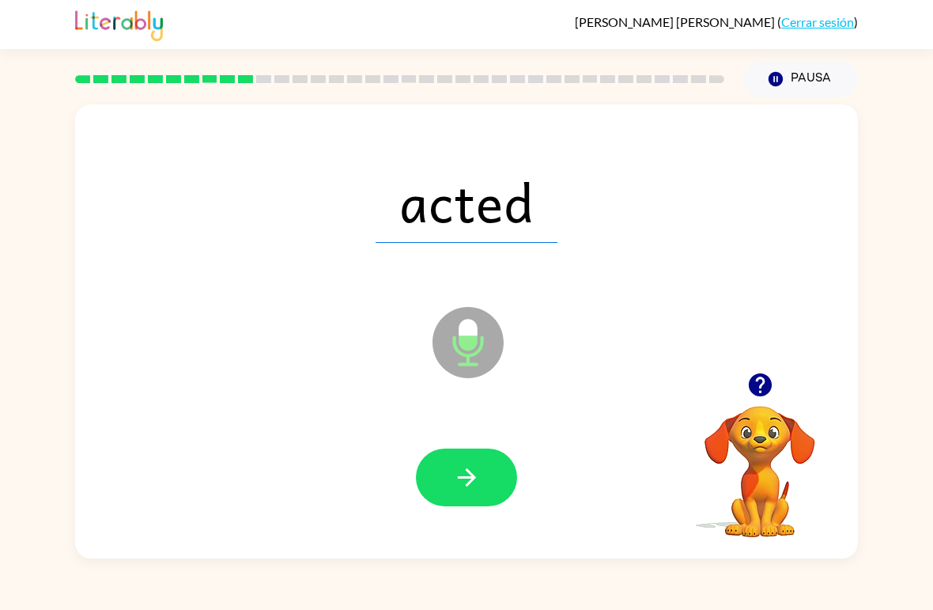
click at [452, 467] on button "button" at bounding box center [466, 477] width 101 height 58
click at [492, 469] on button "button" at bounding box center [466, 477] width 101 height 58
click at [475, 459] on button "button" at bounding box center [466, 477] width 101 height 58
click at [471, 490] on icon "button" at bounding box center [467, 477] width 28 height 28
click at [497, 467] on button "button" at bounding box center [466, 477] width 101 height 58
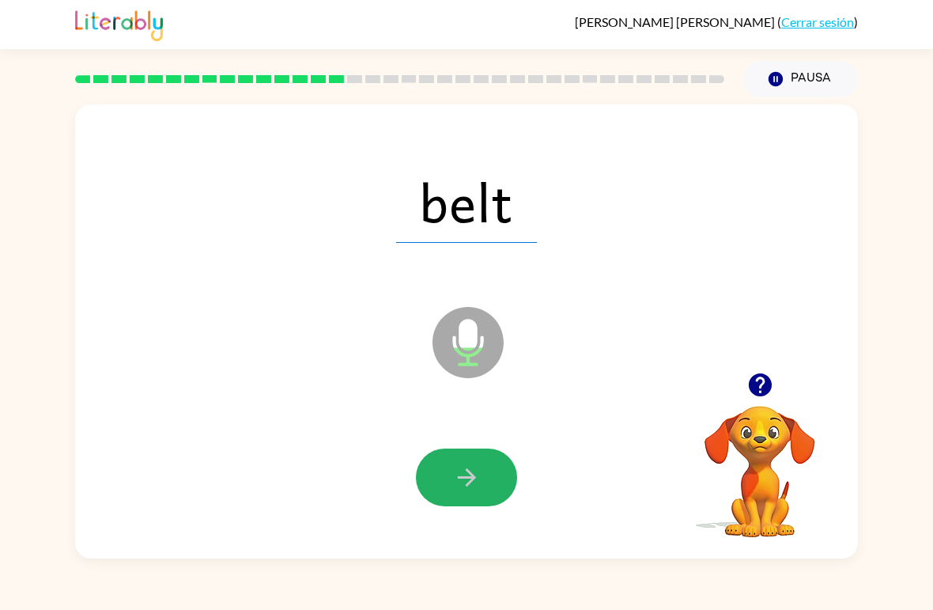
click at [481, 462] on button "button" at bounding box center [466, 477] width 101 height 58
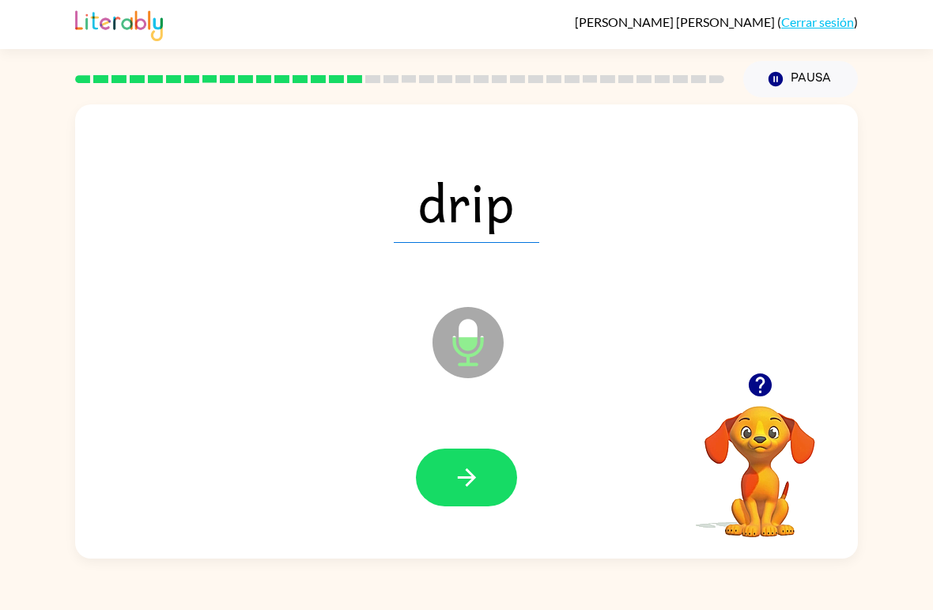
click at [479, 462] on button "button" at bounding box center [466, 477] width 101 height 58
click at [473, 494] on button "button" at bounding box center [466, 477] width 101 height 58
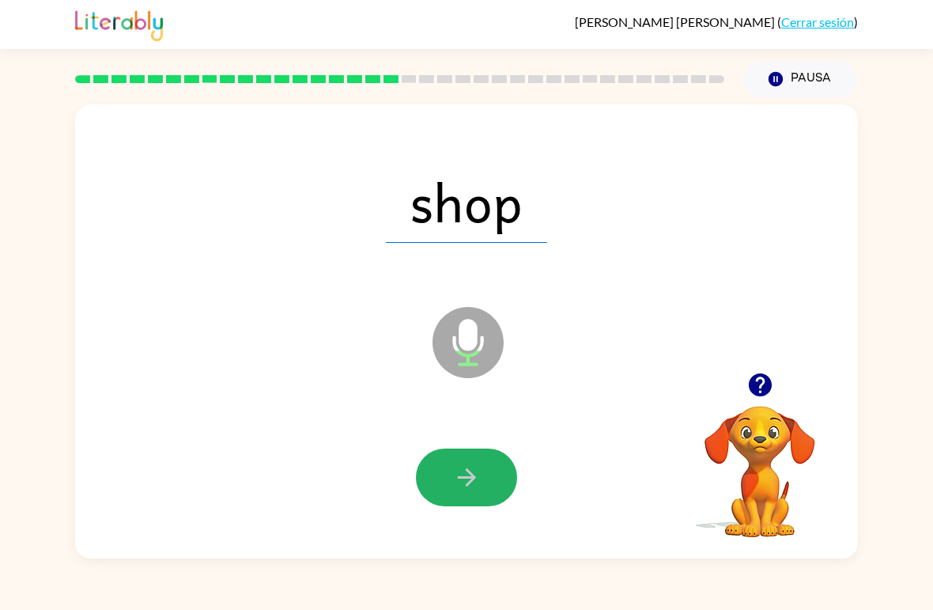
click at [493, 474] on button "button" at bounding box center [466, 477] width 101 height 58
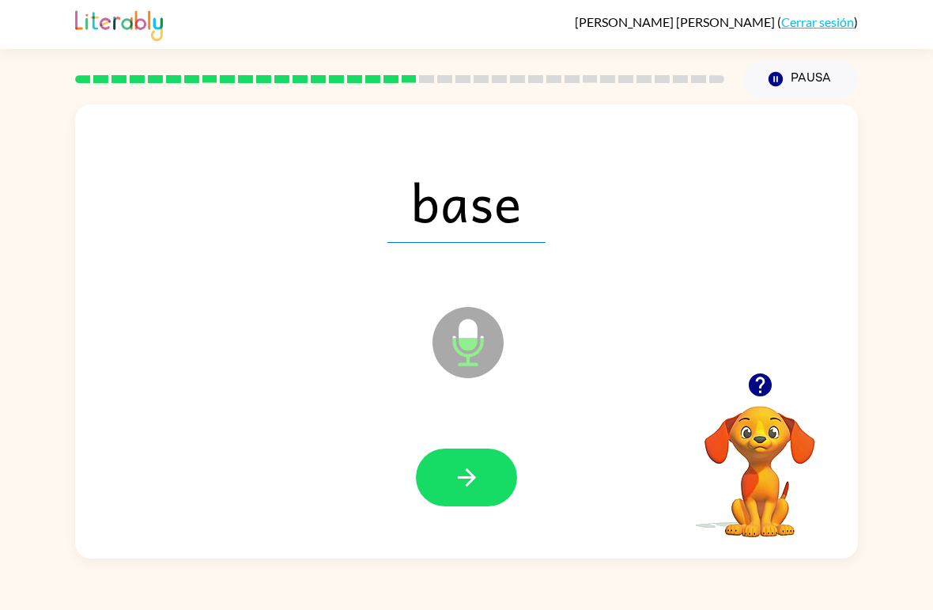
click at [486, 459] on button "button" at bounding box center [466, 477] width 101 height 58
click at [483, 459] on button "button" at bounding box center [466, 477] width 101 height 58
click at [465, 467] on icon "button" at bounding box center [467, 477] width 28 height 28
click at [481, 471] on button "button" at bounding box center [466, 477] width 101 height 58
click at [495, 482] on button "button" at bounding box center [466, 477] width 101 height 58
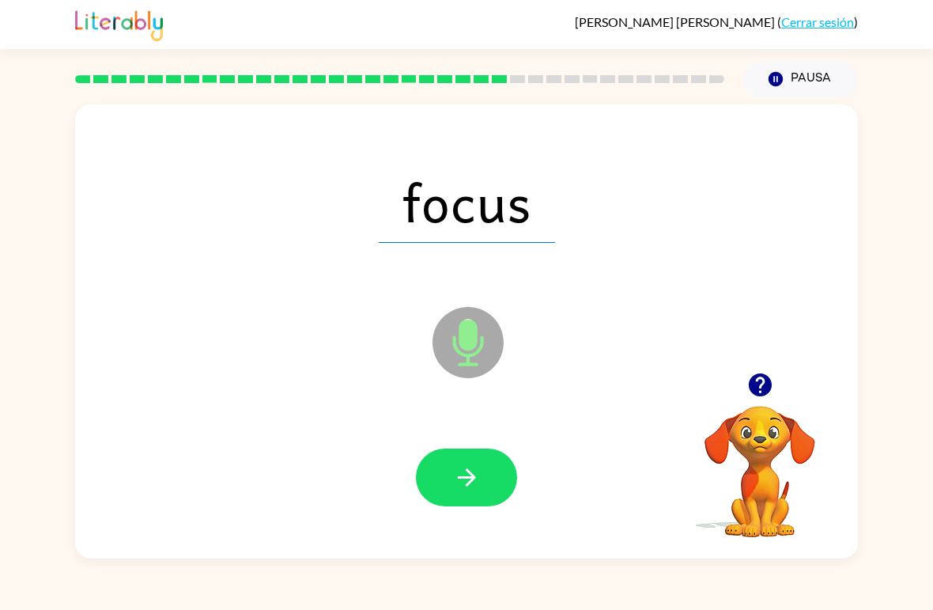
click at [473, 474] on icon "button" at bounding box center [467, 477] width 28 height 28
click at [475, 472] on icon "button" at bounding box center [467, 477] width 28 height 28
click at [470, 482] on icon "button" at bounding box center [466, 477] width 18 height 18
click at [491, 466] on button "button" at bounding box center [466, 477] width 101 height 58
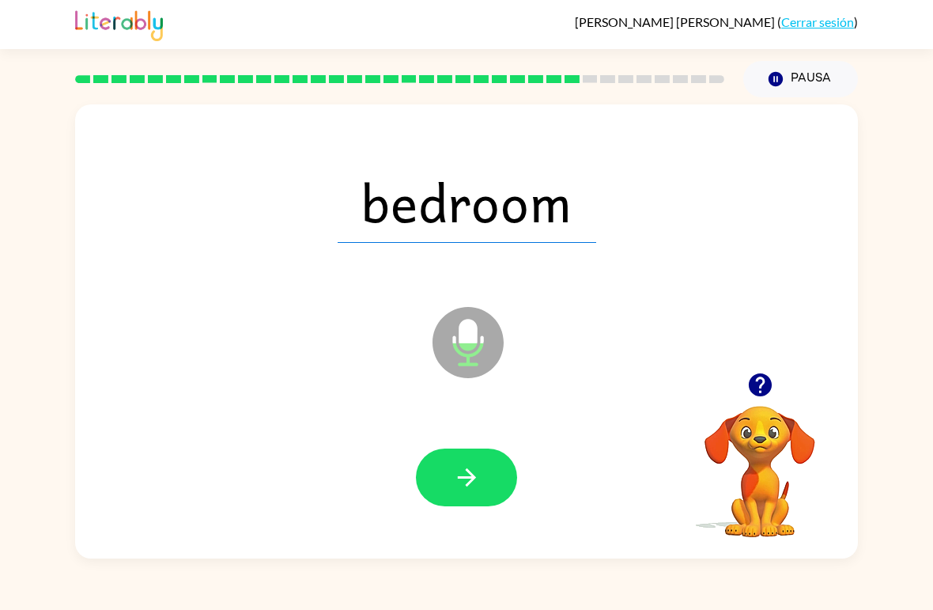
click at [463, 462] on button "button" at bounding box center [466, 477] width 101 height 58
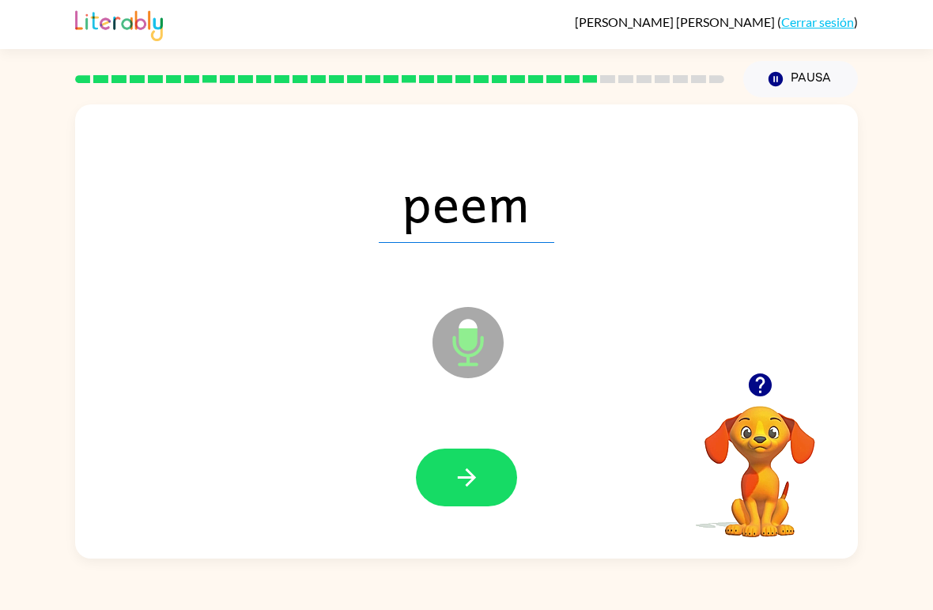
click at [482, 471] on button "button" at bounding box center [466, 477] width 101 height 58
click at [493, 446] on div at bounding box center [466, 478] width 751 height 131
click at [473, 476] on icon "button" at bounding box center [466, 477] width 18 height 18
click at [472, 473] on icon "button" at bounding box center [467, 477] width 28 height 28
click at [473, 464] on icon "button" at bounding box center [467, 477] width 28 height 28
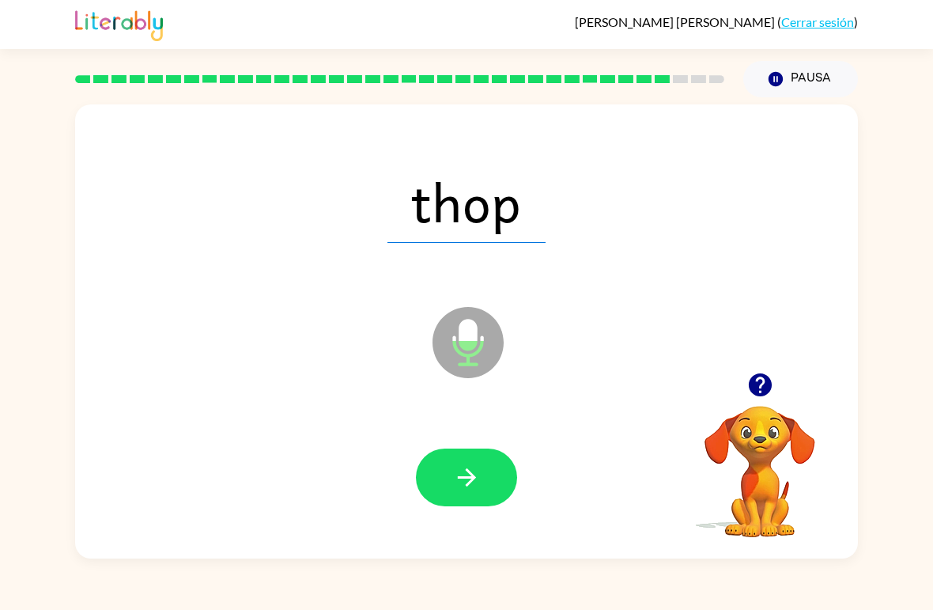
click at [455, 473] on icon "button" at bounding box center [467, 477] width 28 height 28
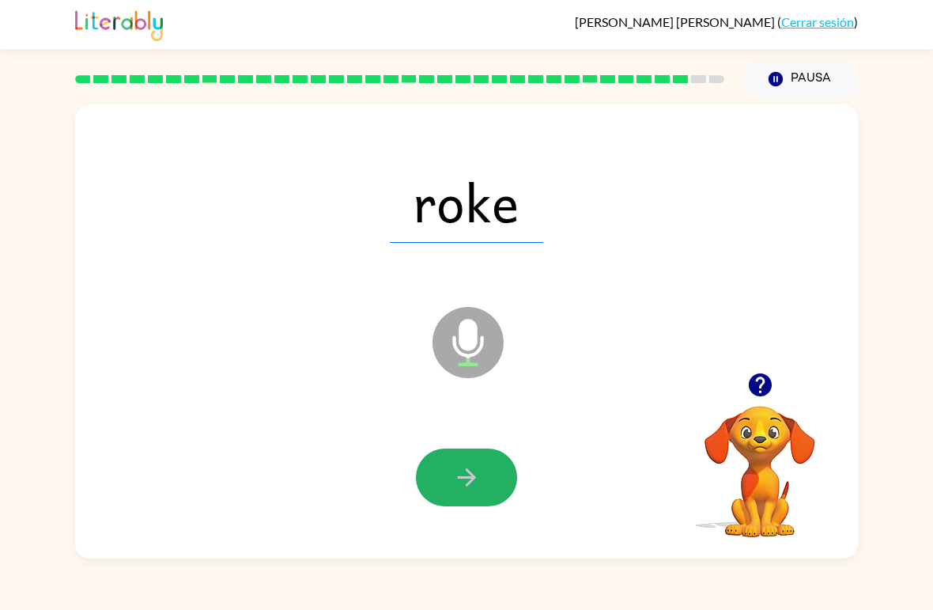
click at [487, 494] on button "button" at bounding box center [466, 477] width 101 height 58
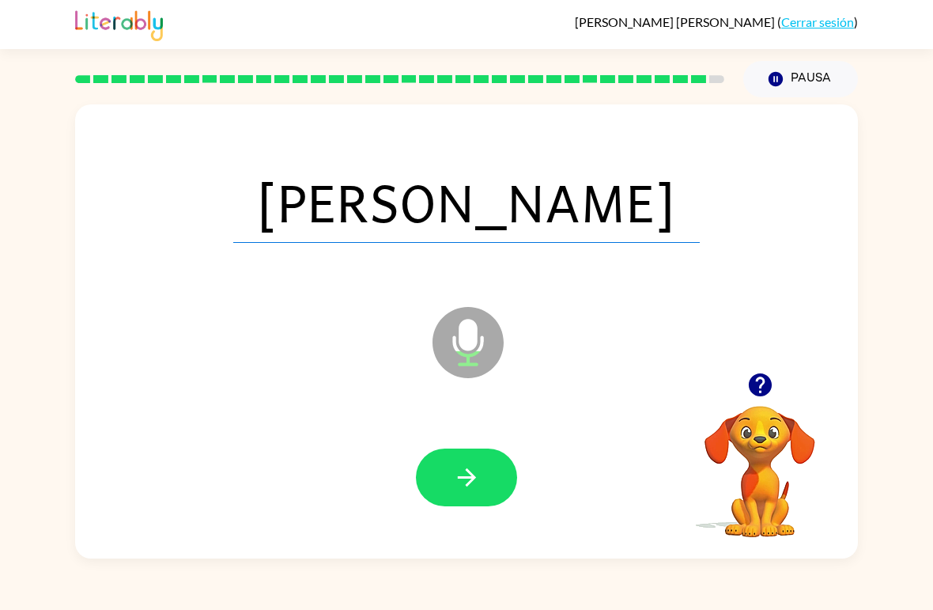
click at [492, 486] on button "button" at bounding box center [466, 477] width 101 height 58
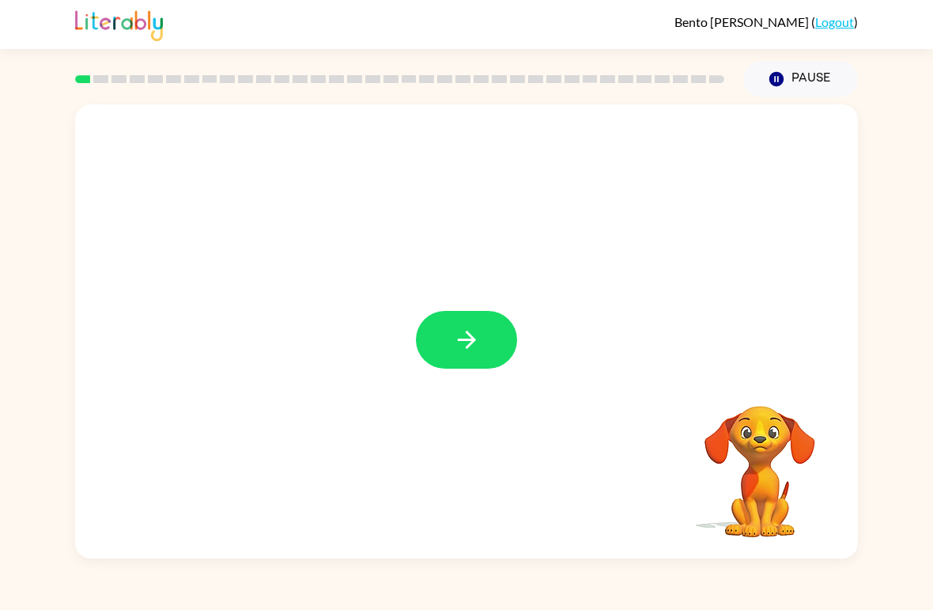
click at [453, 321] on button "button" at bounding box center [466, 340] width 101 height 58
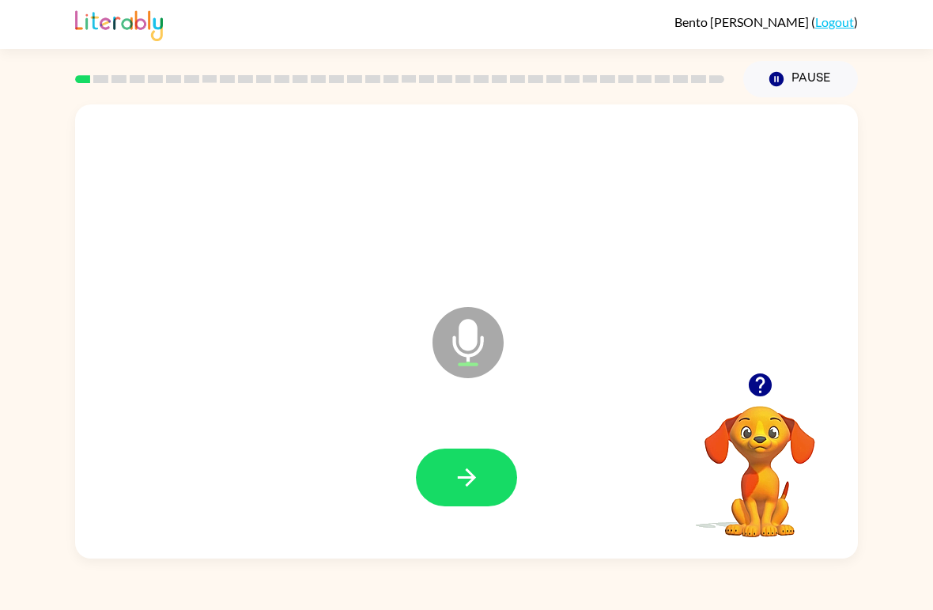
click at [450, 470] on button "button" at bounding box center [466, 477] width 101 height 58
click at [422, 478] on button "button" at bounding box center [466, 477] width 101 height 58
click at [458, 491] on icon "button" at bounding box center [467, 477] width 28 height 28
click at [470, 459] on button "button" at bounding box center [466, 477] width 101 height 58
click at [424, 471] on button "button" at bounding box center [466, 477] width 101 height 58
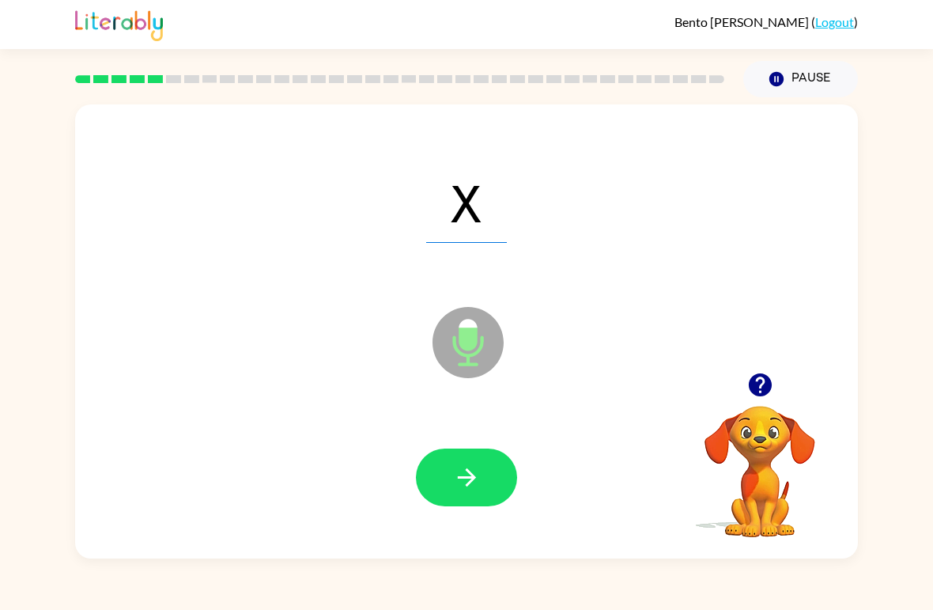
click at [472, 495] on button "button" at bounding box center [466, 477] width 101 height 58
click at [437, 471] on button "button" at bounding box center [466, 477] width 101 height 58
click at [460, 501] on button "button" at bounding box center [466, 477] width 101 height 58
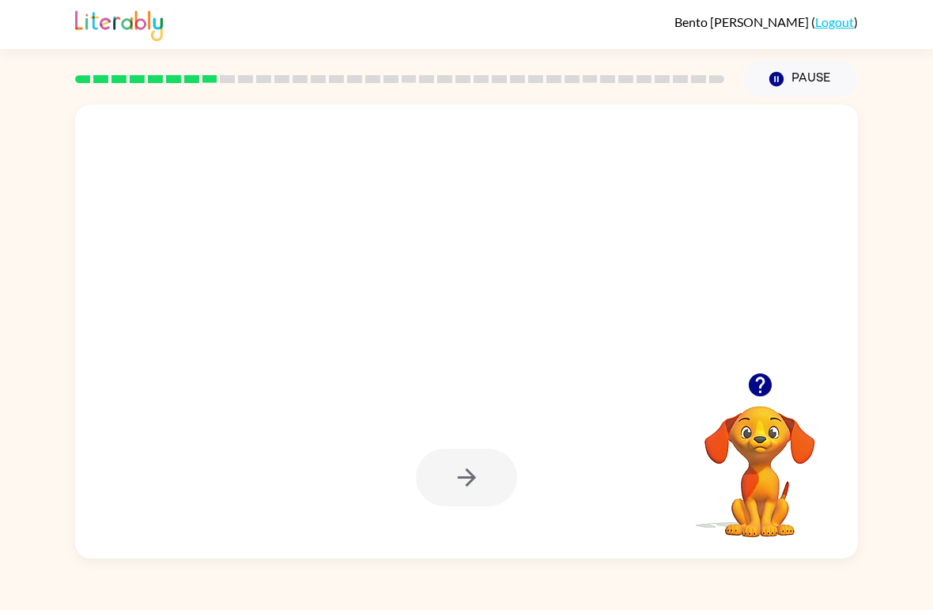
click at [126, 216] on div at bounding box center [466, 201] width 751 height 131
click at [740, 388] on button "button" at bounding box center [760, 385] width 40 height 40
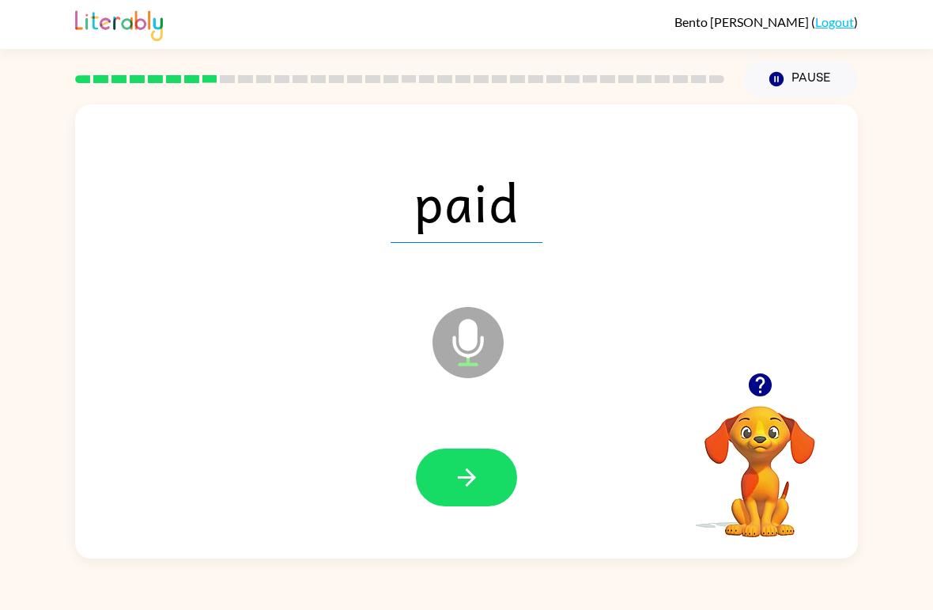
click at [449, 479] on button "button" at bounding box center [466, 477] width 101 height 58
click at [455, 485] on icon "button" at bounding box center [467, 477] width 28 height 28
click at [450, 482] on button "button" at bounding box center [466, 477] width 101 height 58
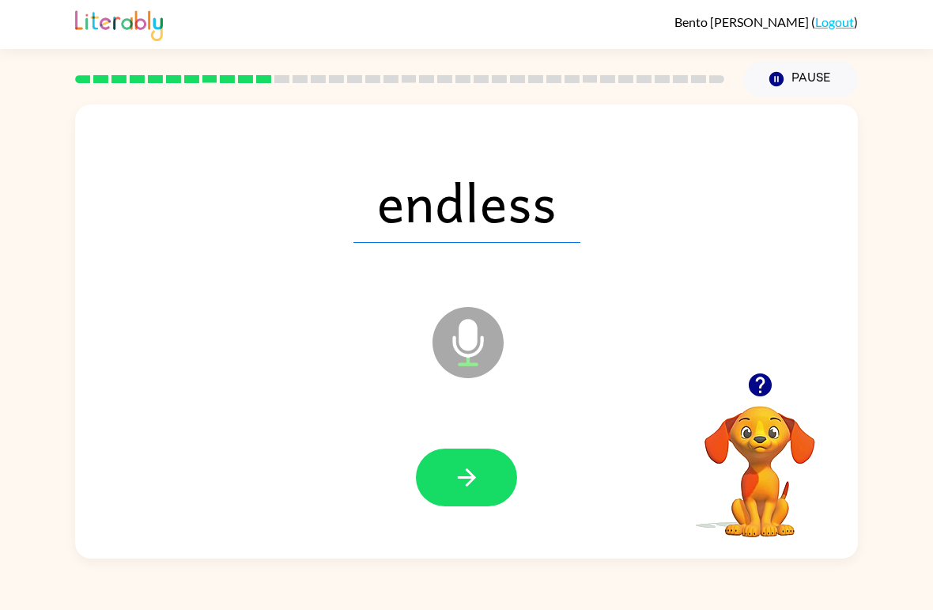
click at [481, 494] on button "button" at bounding box center [466, 477] width 101 height 58
click at [475, 497] on button "button" at bounding box center [466, 477] width 101 height 58
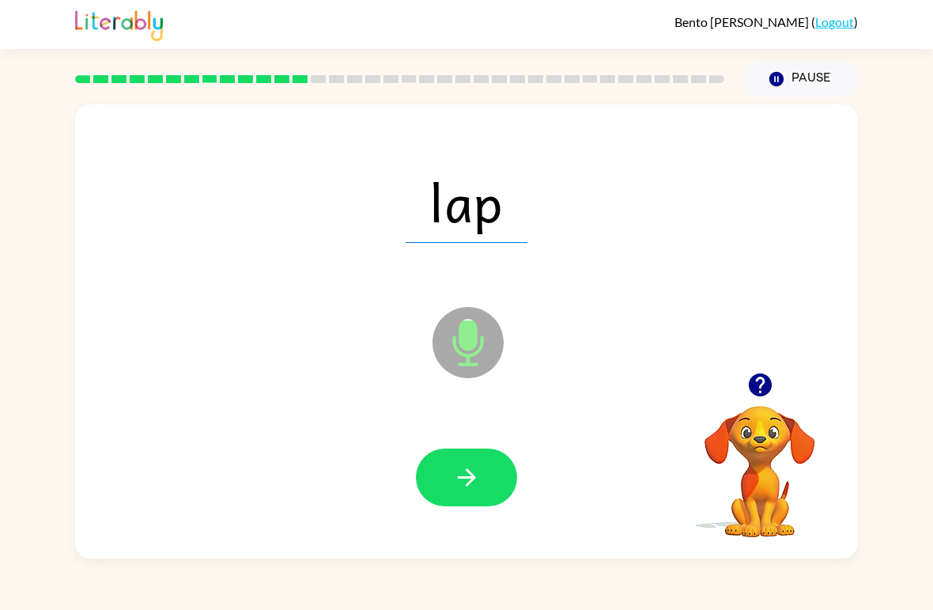
click at [468, 504] on button "button" at bounding box center [466, 477] width 101 height 58
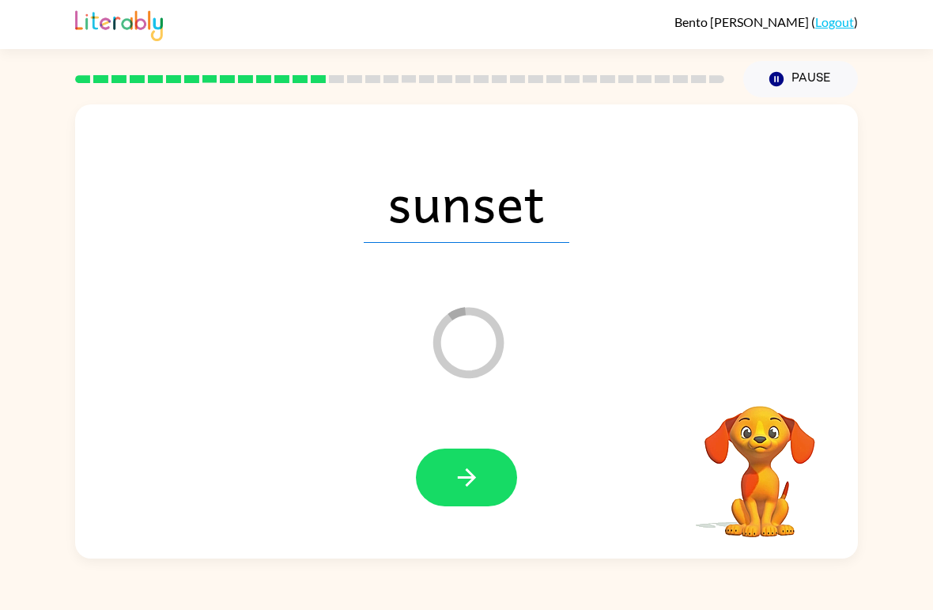
click at [434, 496] on button "button" at bounding box center [466, 477] width 101 height 58
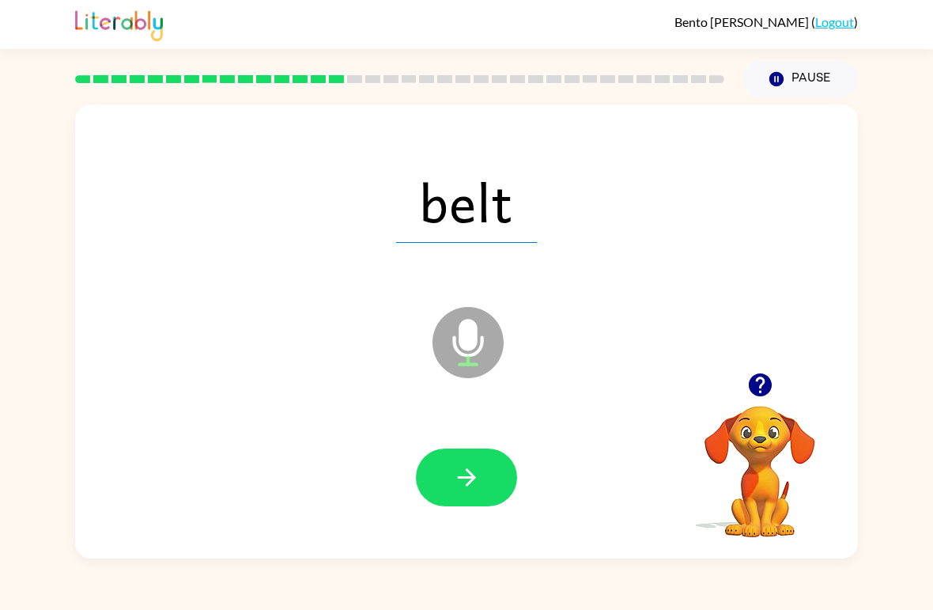
click at [547, 526] on div at bounding box center [466, 478] width 751 height 131
click at [469, 476] on icon "button" at bounding box center [467, 477] width 28 height 28
click at [482, 481] on button "button" at bounding box center [466, 477] width 101 height 58
click at [448, 475] on button "button" at bounding box center [466, 477] width 101 height 58
click at [448, 470] on button "button" at bounding box center [466, 477] width 101 height 58
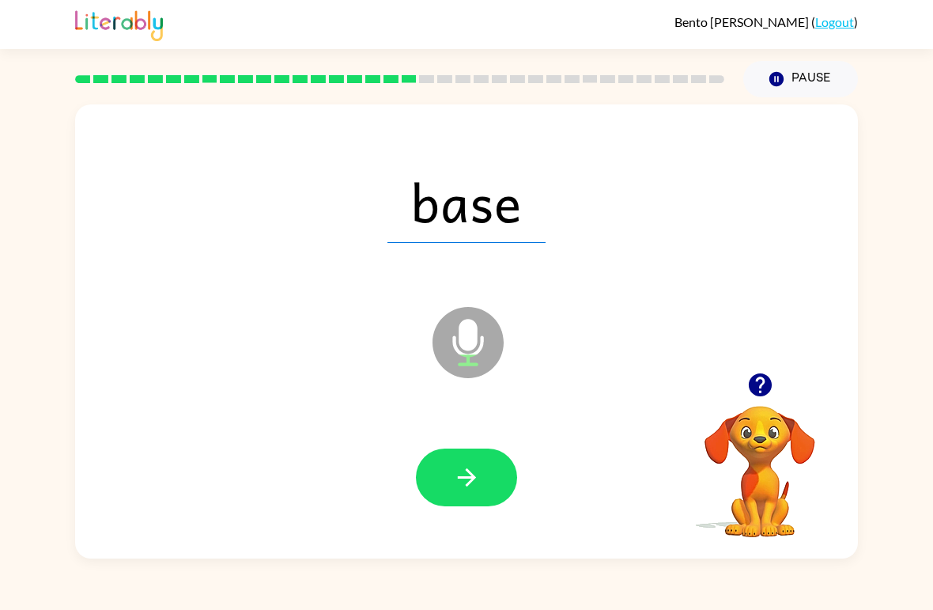
click at [432, 518] on div at bounding box center [466, 478] width 751 height 131
click at [420, 478] on button "button" at bounding box center [466, 477] width 101 height 58
click at [476, 505] on button "button" at bounding box center [466, 477] width 101 height 58
click at [482, 480] on button "button" at bounding box center [466, 477] width 101 height 58
click at [458, 470] on icon "button" at bounding box center [467, 477] width 28 height 28
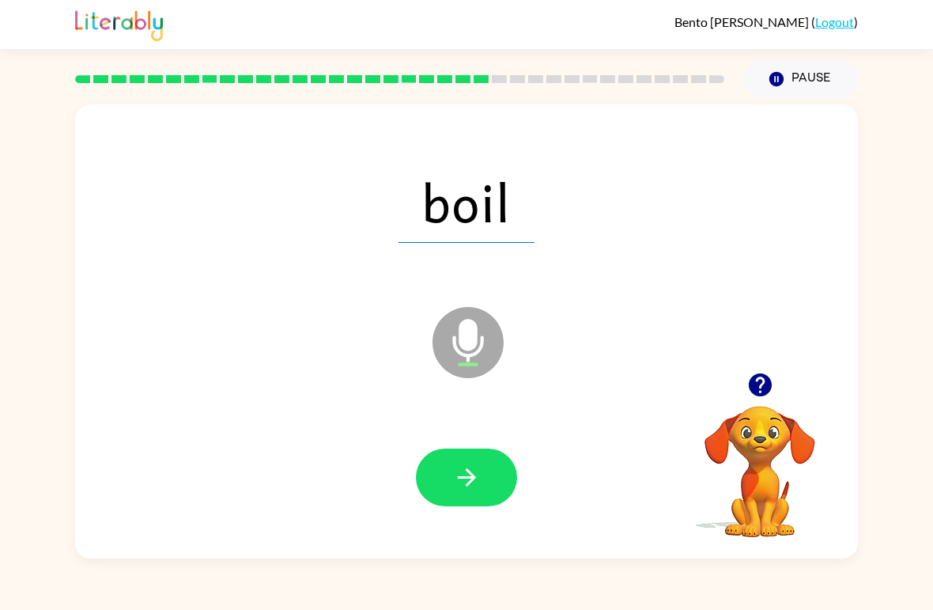
click at [444, 475] on button "button" at bounding box center [466, 477] width 101 height 58
click at [440, 475] on button "button" at bounding box center [466, 477] width 101 height 58
click at [447, 476] on button "button" at bounding box center [466, 477] width 101 height 58
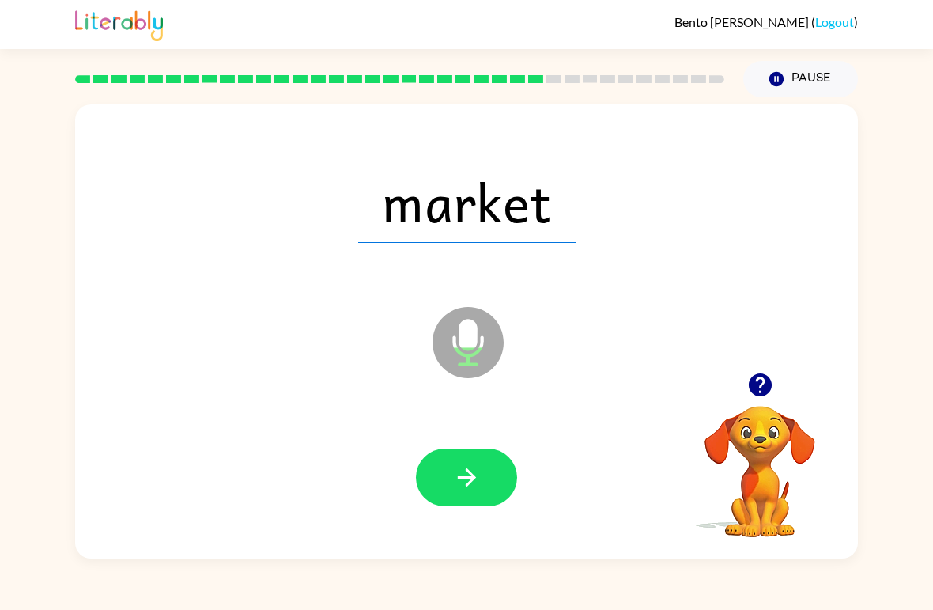
click at [463, 475] on icon "button" at bounding box center [467, 477] width 28 height 28
click at [482, 471] on button "button" at bounding box center [466, 477] width 101 height 58
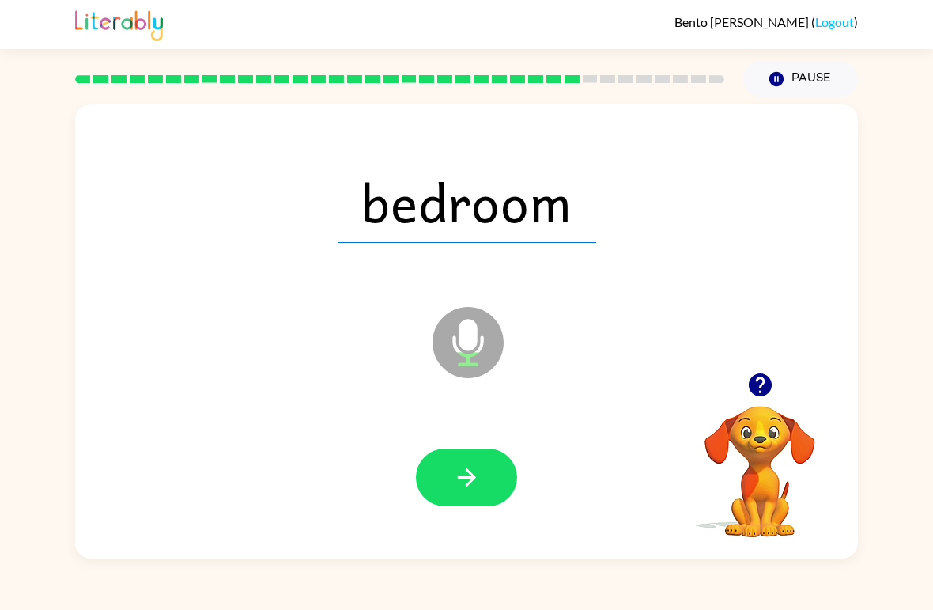
click at [480, 488] on icon "button" at bounding box center [467, 477] width 28 height 28
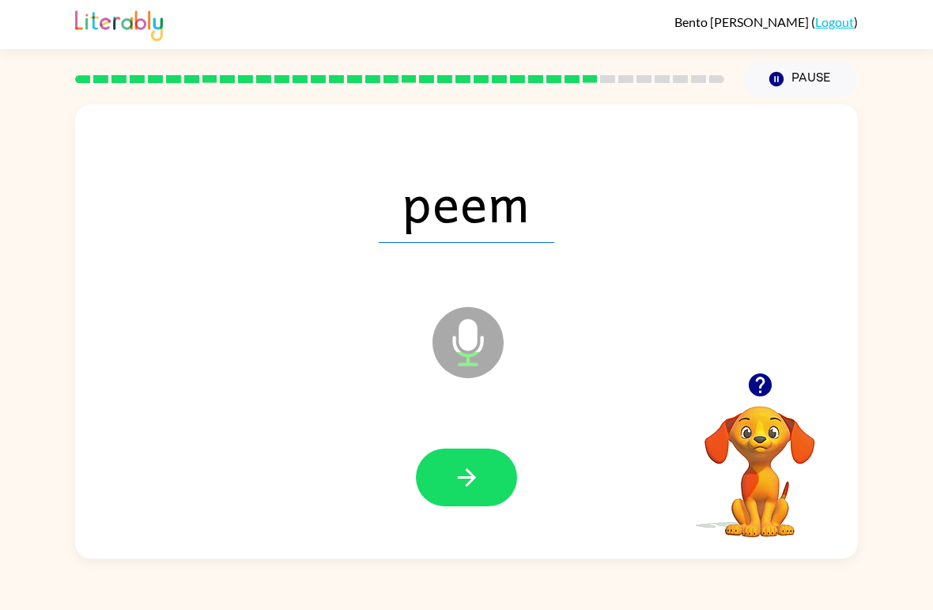
click at [458, 480] on icon "button" at bounding box center [467, 477] width 28 height 28
click at [467, 475] on icon "button" at bounding box center [467, 477] width 28 height 28
click at [483, 490] on button "button" at bounding box center [466, 477] width 101 height 58
click at [494, 449] on button "button" at bounding box center [466, 477] width 101 height 58
click at [462, 490] on icon "button" at bounding box center [467, 477] width 28 height 28
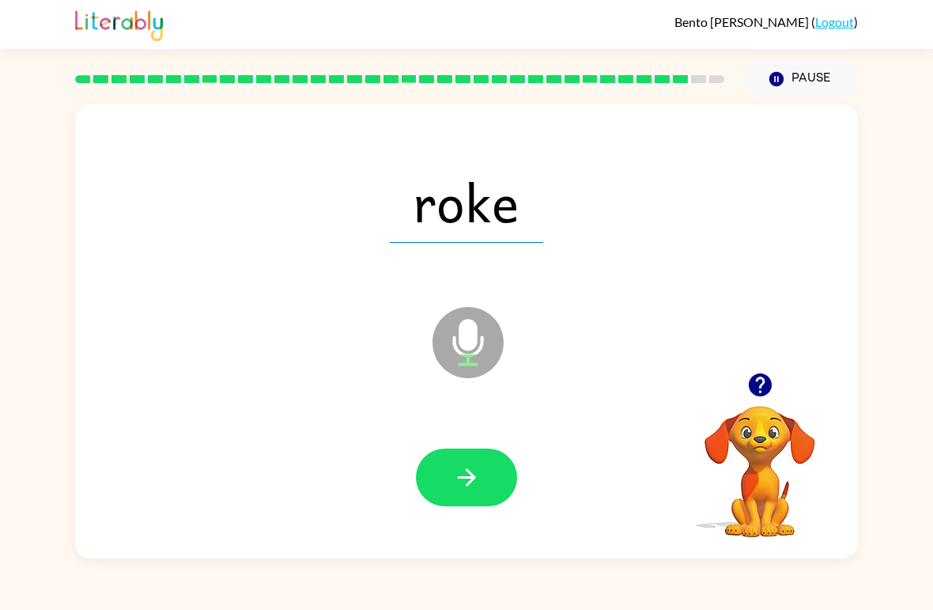
click at [446, 489] on button "button" at bounding box center [466, 477] width 101 height 58
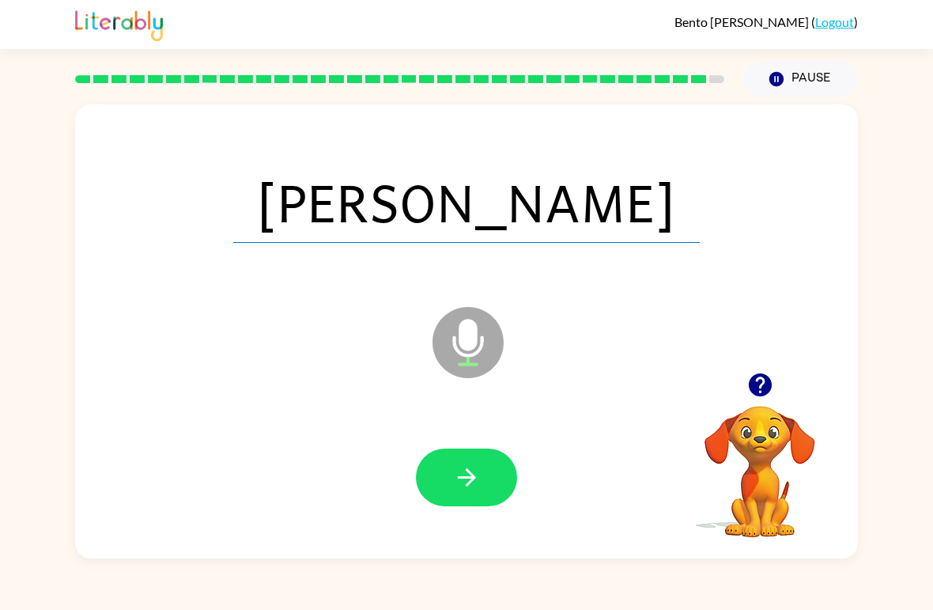
click at [447, 485] on button "button" at bounding box center [466, 477] width 101 height 58
